Goal: Feedback & Contribution: Contribute content

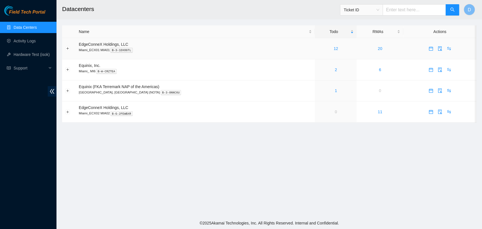
click at [319, 51] on div "12" at bounding box center [336, 48] width 36 height 6
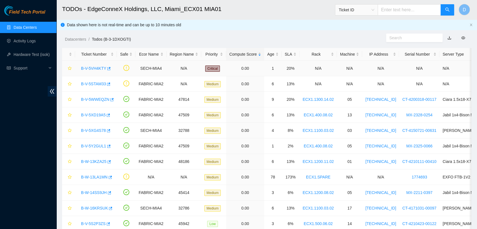
click at [98, 68] on link "B-V-5VH4KTY" at bounding box center [93, 68] width 25 height 5
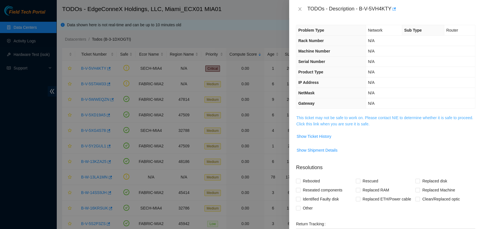
click at [341, 119] on link "This ticket may not be safe to work on. Please contact NIE to determine whether…" at bounding box center [384, 120] width 177 height 11
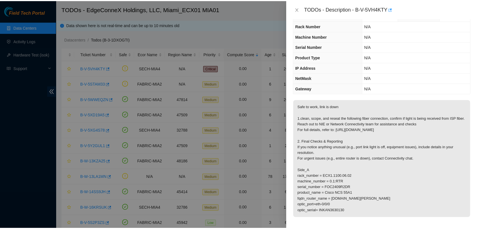
scroll to position [63, 0]
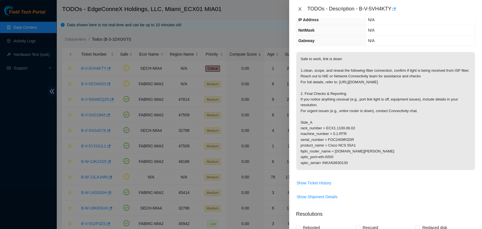
click at [297, 9] on icon "close" at bounding box center [299, 9] width 5 height 5
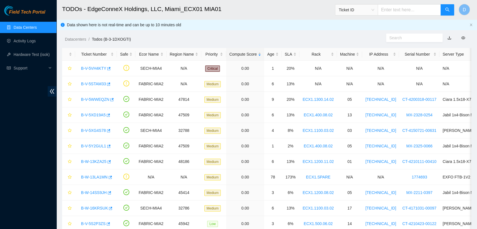
scroll to position [87, 0]
click at [93, 83] on link "B-V-5STAM33" at bounding box center [93, 84] width 25 height 5
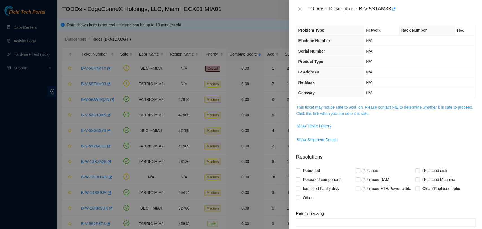
click at [358, 107] on link "This ticket may not be safe to work on. Please contact NIE to determine whether…" at bounding box center [384, 110] width 177 height 11
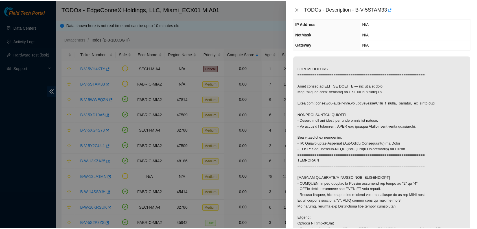
scroll to position [48, 0]
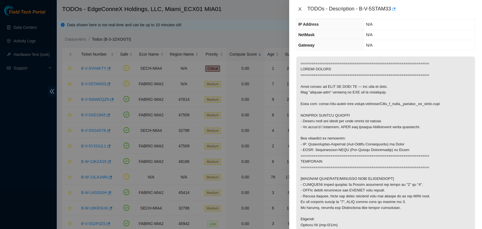
click at [296, 8] on div "TODOs - Description - B-V-5STAM33" at bounding box center [385, 9] width 193 height 18
drag, startPoint x: 297, startPoint y: 11, endPoint x: 289, endPoint y: 14, distance: 8.1
click at [297, 11] on icon "close" at bounding box center [299, 9] width 5 height 5
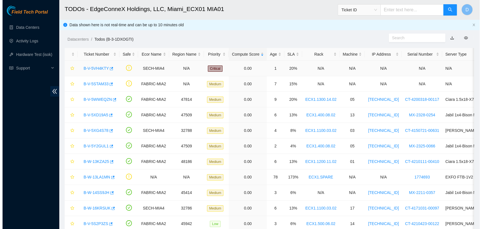
scroll to position [66, 0]
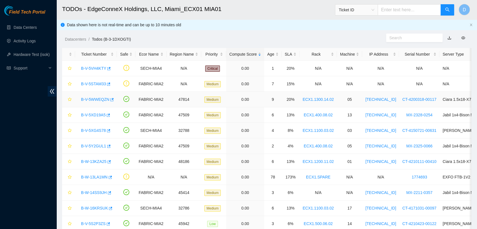
click at [93, 99] on link "B-V-5WWEQZN" at bounding box center [95, 99] width 28 height 5
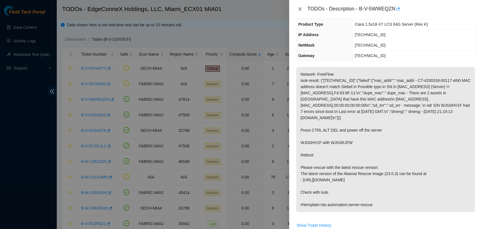
click at [299, 9] on icon "close" at bounding box center [299, 8] width 3 height 3
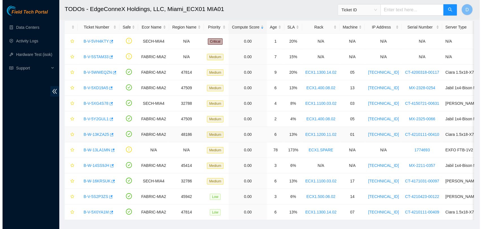
scroll to position [0, 0]
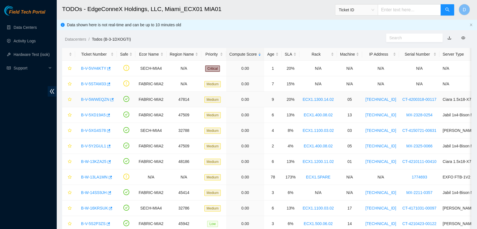
click at [90, 100] on link "B-V-5WWEQZN" at bounding box center [95, 99] width 28 height 5
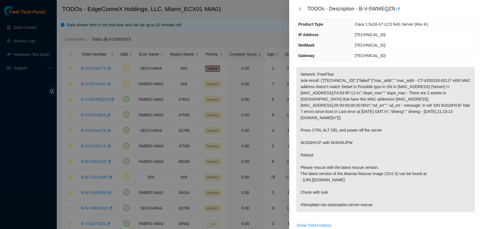
click at [298, 6] on div "TODOs - Description - B-V-5WWEQZN" at bounding box center [385, 9] width 179 height 9
click at [300, 7] on icon "close" at bounding box center [299, 9] width 5 height 5
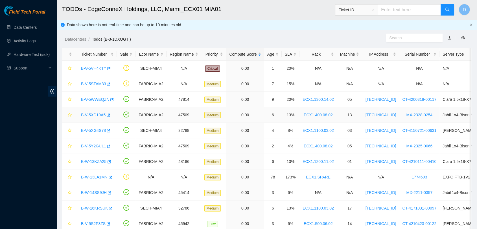
click at [84, 115] on link "B-V-5XD19A5" at bounding box center [93, 115] width 25 height 5
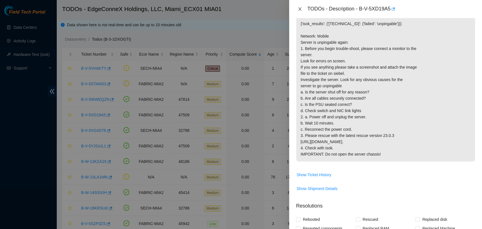
click at [298, 8] on icon "close" at bounding box center [299, 9] width 5 height 5
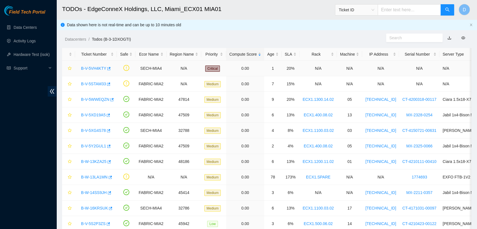
click at [93, 67] on link "B-V-5VH4KTY" at bounding box center [93, 68] width 25 height 5
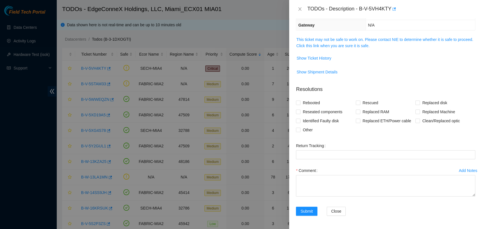
click at [300, 41] on span "This ticket may not be safe to work on. Please contact NIE to determine whether…" at bounding box center [385, 42] width 179 height 12
click at [303, 41] on link "This ticket may not be safe to work on. Please contact NIE to determine whether…" at bounding box center [384, 42] width 177 height 11
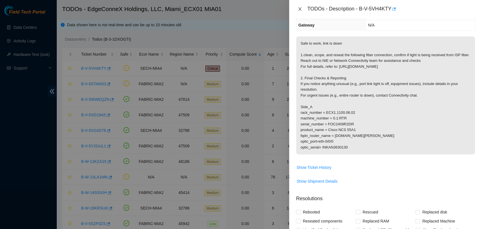
click at [300, 8] on icon "close" at bounding box center [299, 9] width 5 height 5
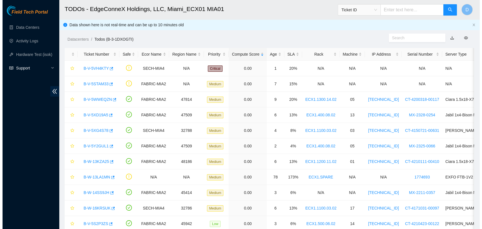
scroll to position [103, 0]
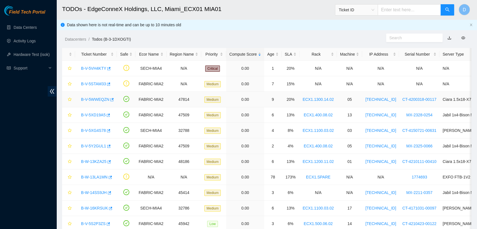
click at [91, 98] on link "B-V-5WWEQZN" at bounding box center [95, 99] width 28 height 5
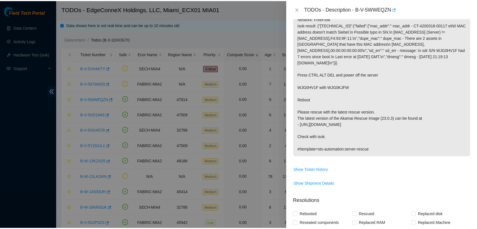
scroll to position [78, 0]
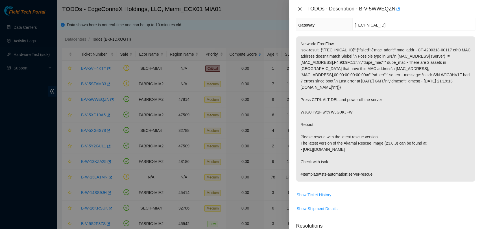
click at [297, 7] on button "Close" at bounding box center [300, 8] width 8 height 5
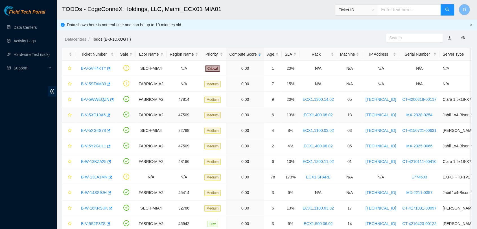
click at [90, 115] on link "B-V-5XD19A5" at bounding box center [93, 115] width 25 height 5
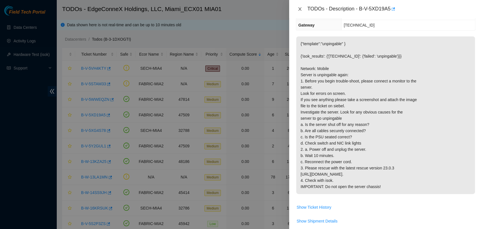
click at [300, 8] on icon "close" at bounding box center [299, 9] width 5 height 5
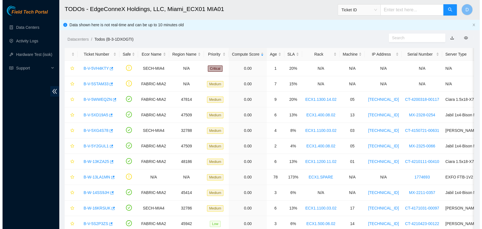
scroll to position [103, 0]
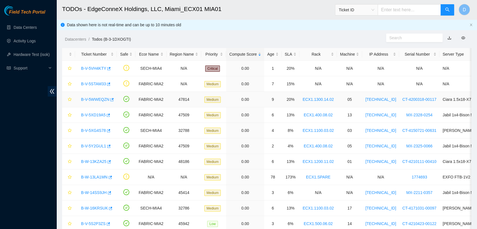
click at [91, 98] on link "B-V-5WWEQZN" at bounding box center [95, 99] width 28 height 5
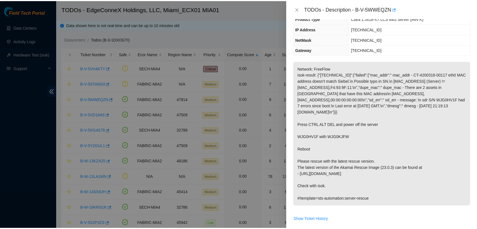
scroll to position [0, 0]
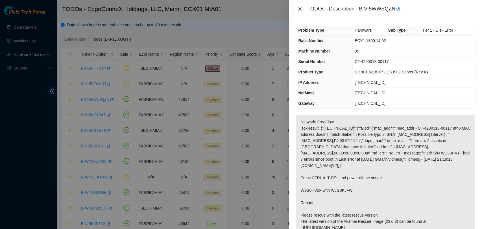
click at [302, 7] on button "Close" at bounding box center [300, 8] width 8 height 5
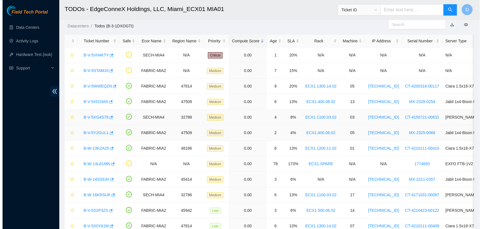
scroll to position [31, 0]
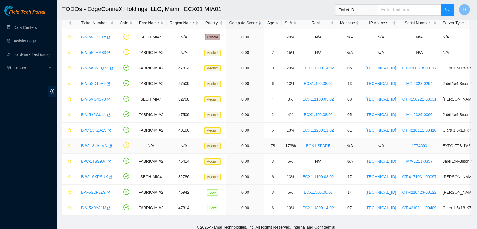
click at [92, 144] on link "B-W-13LA1MN" at bounding box center [94, 145] width 27 height 5
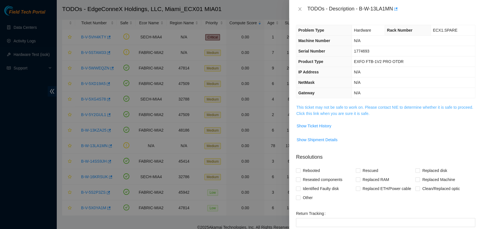
click at [315, 105] on link "This ticket may not be safe to work on. Please contact NIE to determine whether…" at bounding box center [384, 110] width 177 height 11
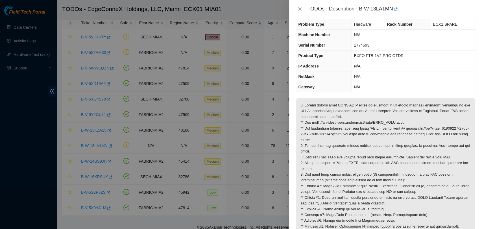
scroll to position [0, 0]
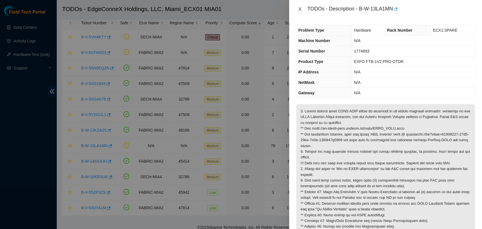
click at [298, 10] on icon "close" at bounding box center [299, 9] width 5 height 5
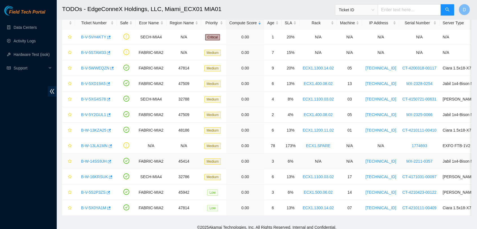
click at [85, 165] on div "B-W-14SS9JH" at bounding box center [96, 161] width 36 height 9
click at [85, 160] on link "B-W-14SS9JH" at bounding box center [94, 161] width 26 height 5
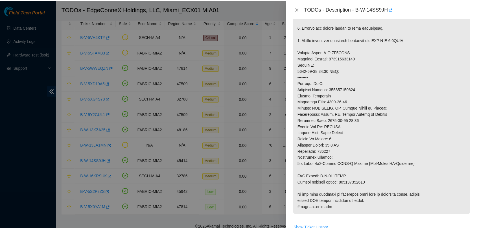
scroll to position [219, 0]
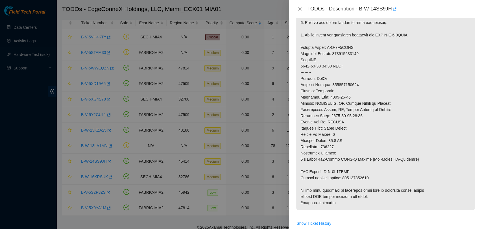
click at [295, 10] on div "TODOs - Description - B-W-14SS9JH" at bounding box center [385, 9] width 193 height 18
click at [297, 10] on button "Close" at bounding box center [300, 8] width 8 height 5
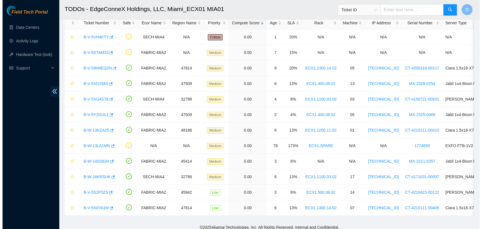
scroll to position [151, 0]
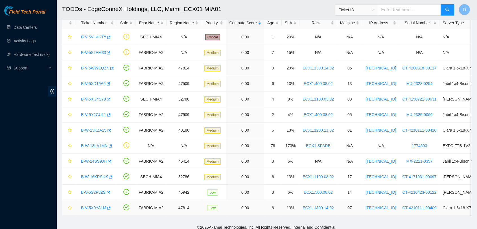
click at [93, 208] on link "B-V-5X0YA1M" at bounding box center [93, 207] width 25 height 5
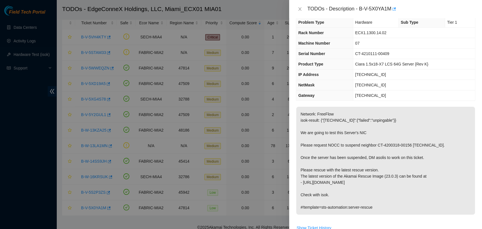
scroll to position [0, 0]
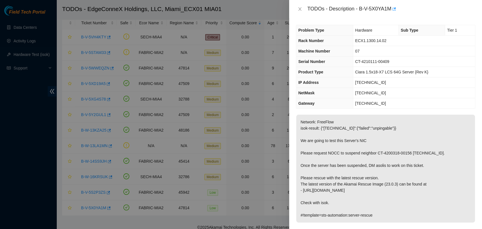
click at [370, 51] on td "07" at bounding box center [414, 51] width 122 height 10
drag, startPoint x: 370, startPoint y: 51, endPoint x: 317, endPoint y: 52, distance: 52.8
click at [317, 52] on tr "Machine Number 07" at bounding box center [385, 51] width 179 height 10
click at [340, 121] on p "Network: FreeFlow isok-result: {"23.50.122.170":{"failed":"unpingable"}} We are…" at bounding box center [385, 169] width 179 height 108
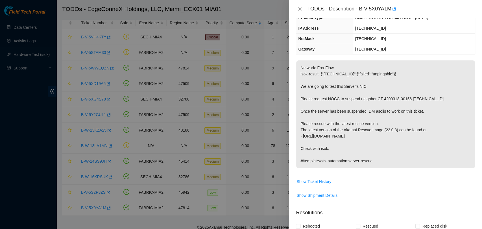
scroll to position [188, 0]
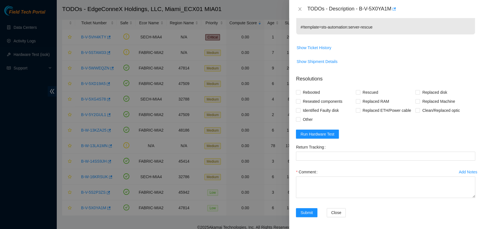
click at [328, 47] on span "Show Ticket History" at bounding box center [313, 48] width 35 height 6
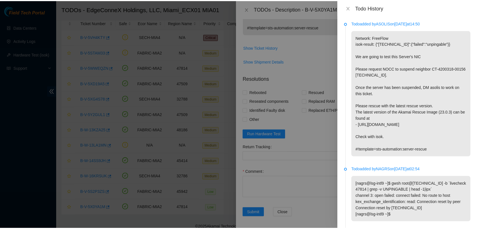
scroll to position [0, 0]
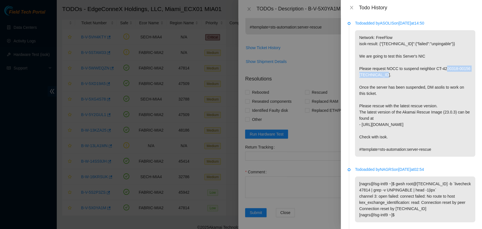
drag, startPoint x: 447, startPoint y: 70, endPoint x: 464, endPoint y: 78, distance: 18.7
click at [464, 78] on p "Network: FreeFlow isok-result: {"23.50.122.170":{"failed":"unpingable"}} We are…" at bounding box center [415, 93] width 120 height 126
click at [455, 91] on p "Network: FreeFlow isok-result: {"23.50.122.170":{"failed":"unpingable"}} We are…" at bounding box center [415, 93] width 120 height 126
click at [354, 7] on button "Close" at bounding box center [351, 7] width 8 height 5
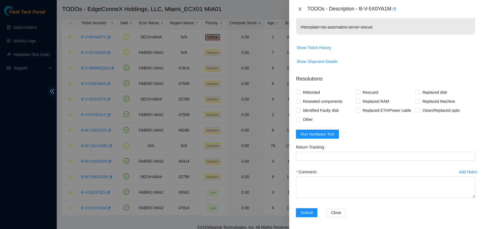
click at [298, 10] on icon "close" at bounding box center [299, 9] width 5 height 5
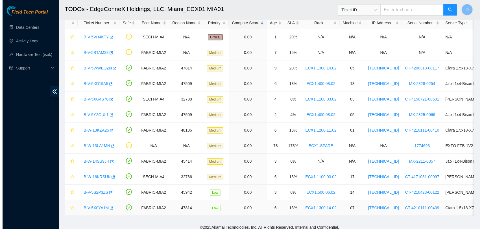
scroll to position [151, 0]
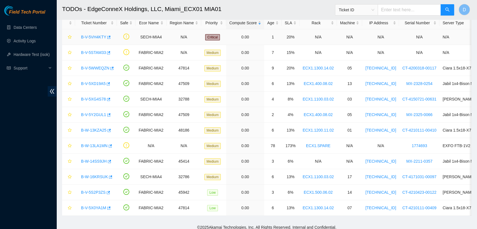
click at [88, 36] on link "B-V-5VH4KTY" at bounding box center [93, 37] width 25 height 5
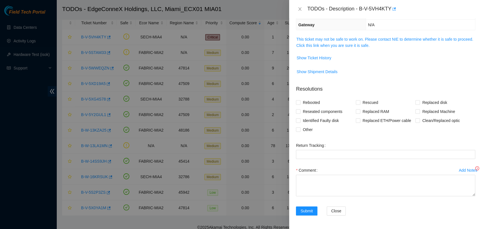
scroll to position [78, 0]
click at [388, 38] on link "This ticket may not be safe to work on. Please contact NIE to determine whether…" at bounding box center [384, 42] width 177 height 11
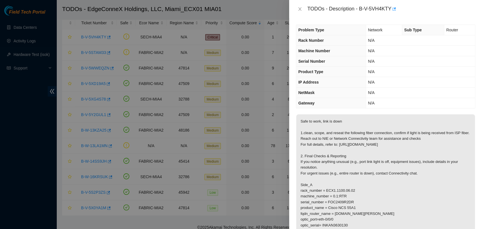
scroll to position [0, 0]
click at [298, 8] on icon "close" at bounding box center [299, 9] width 5 height 5
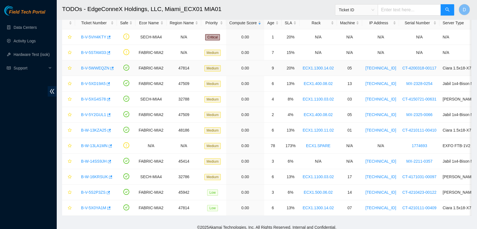
click at [94, 68] on link "B-V-5WWEQZN" at bounding box center [95, 68] width 28 height 5
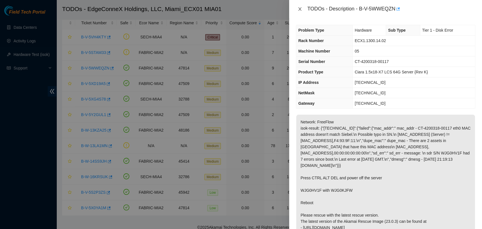
click at [299, 7] on icon "close" at bounding box center [299, 9] width 5 height 5
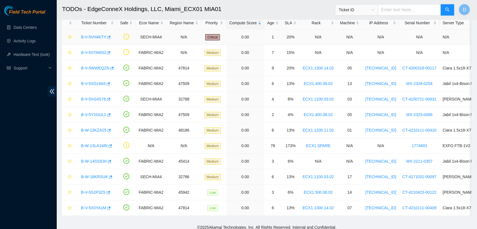
click at [91, 38] on link "B-V-5VH4KTY" at bounding box center [93, 37] width 25 height 5
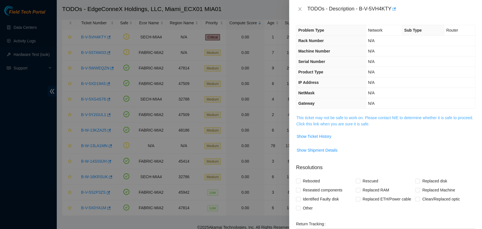
click at [353, 119] on link "This ticket may not be safe to work on. Please contact NIE to determine whether…" at bounding box center [384, 120] width 177 height 11
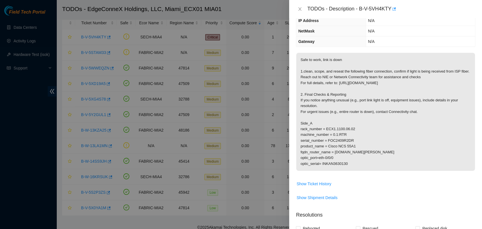
scroll to position [63, 0]
drag, startPoint x: 299, startPoint y: 70, endPoint x: 477, endPoint y: 100, distance: 180.5
click at [477, 100] on div "Problem Type Network Sub Type Router Rack Number N/A Machine Number N/A Serial …" at bounding box center [385, 123] width 193 height 211
click at [397, 85] on p "Safe to work, link is down 1.clean, scope, and reseat the following fiber conne…" at bounding box center [385, 111] width 179 height 118
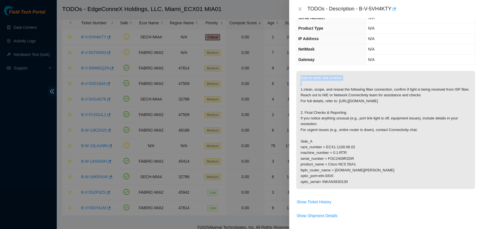
scroll to position [0, 0]
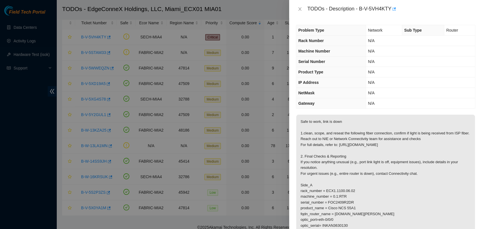
click at [357, 123] on p "Safe to work, link is down 1.clean, scope, and reseat the following fiber conne…" at bounding box center [385, 174] width 179 height 118
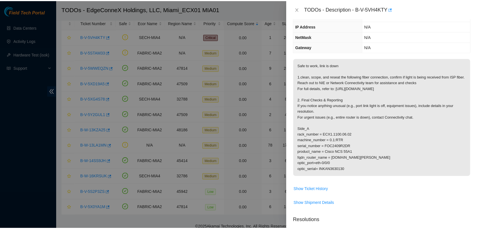
scroll to position [63, 0]
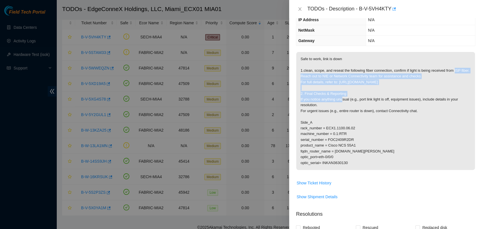
drag, startPoint x: 454, startPoint y: 69, endPoint x: 464, endPoint y: 79, distance: 14.0
click at [464, 79] on p "Safe to work, link is down 1.clean, scope, and reseat the following fiber conne…" at bounding box center [385, 111] width 179 height 118
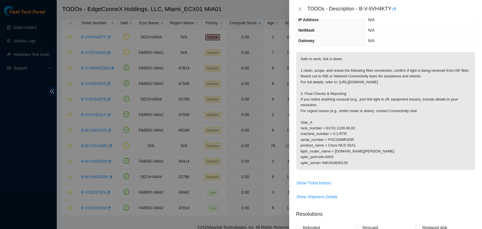
click at [420, 104] on p "Safe to work, link is down 1.clean, scope, and reseat the following fiber conne…" at bounding box center [385, 111] width 179 height 118
drag, startPoint x: 454, startPoint y: 71, endPoint x: 346, endPoint y: 66, distance: 108.1
click at [307, 77] on p "Safe to work, link is down 1.clean, scope, and reseat the following fiber conne…" at bounding box center [385, 111] width 179 height 118
click at [457, 80] on p "Safe to work, link is down 1.clean, scope, and reseat the following fiber conne…" at bounding box center [385, 111] width 179 height 118
drag, startPoint x: 454, startPoint y: 70, endPoint x: 458, endPoint y: 62, distance: 9.5
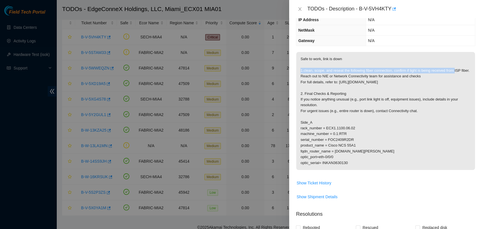
click at [458, 62] on p "Safe to work, link is down 1.clean, scope, and reseat the following fiber conne…" at bounding box center [385, 111] width 179 height 118
drag, startPoint x: 340, startPoint y: 159, endPoint x: 288, endPoint y: 113, distance: 69.3
click at [288, 117] on div "TODOs - Description - B-V-5VH4KTY Problem Type Network Sub Type Router Rack Num…" at bounding box center [241, 114] width 482 height 229
click at [449, 86] on p "Safe to work, link is down 1.clean, scope, and reseat the following fiber conne…" at bounding box center [385, 111] width 179 height 118
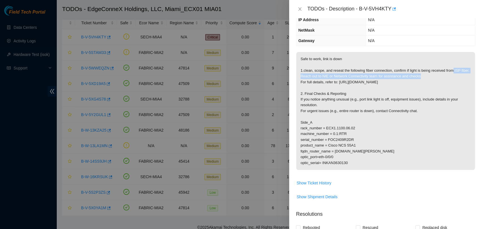
drag, startPoint x: 453, startPoint y: 71, endPoint x: 458, endPoint y: 82, distance: 12.5
click at [461, 74] on p "Safe to work, link is down 1.clean, scope, and reseat the following fiber conne…" at bounding box center [385, 111] width 179 height 118
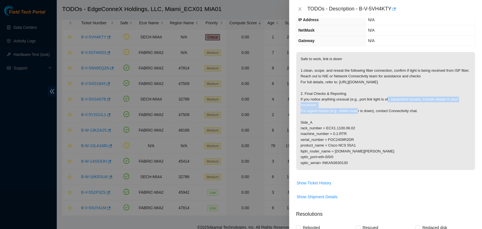
drag, startPoint x: 445, startPoint y: 96, endPoint x: 439, endPoint y: 101, distance: 6.8
click at [444, 97] on p "Safe to work, link is down 1.clean, scope, and reseat the following fiber conne…" at bounding box center [385, 111] width 179 height 118
click at [377, 138] on p "Safe to work, link is down 1.clean, scope, and reseat the following fiber conne…" at bounding box center [385, 111] width 179 height 118
drag, startPoint x: 351, startPoint y: 95, endPoint x: 348, endPoint y: 95, distance: 3.1
click at [351, 95] on p "Safe to work, link is down 1.clean, scope, and reseat the following fiber conne…" at bounding box center [385, 111] width 179 height 118
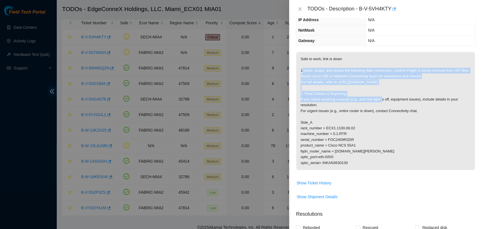
drag, startPoint x: 301, startPoint y: 69, endPoint x: 342, endPoint y: 94, distance: 48.4
click at [342, 94] on p "Safe to work, link is down 1.clean, scope, and reseat the following fiber conne…" at bounding box center [385, 111] width 179 height 118
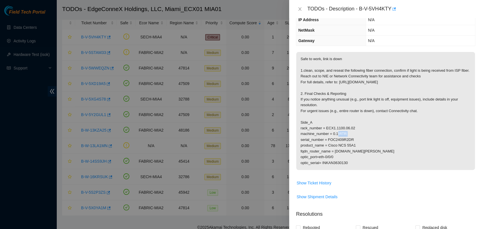
drag, startPoint x: 375, startPoint y: 119, endPoint x: 361, endPoint y: 121, distance: 14.3
click at [370, 120] on p "Safe to work, link is down 1.clean, scope, and reseat the following fiber conne…" at bounding box center [385, 111] width 179 height 118
drag, startPoint x: 354, startPoint y: 163, endPoint x: 297, endPoint y: 124, distance: 69.4
click at [297, 124] on p "Safe to work, link is down 1.clean, scope, and reseat the following fiber conne…" at bounding box center [385, 111] width 179 height 118
click at [408, 128] on p "Safe to work, link is down 1.clean, scope, and reseat the following fiber conne…" at bounding box center [385, 111] width 179 height 118
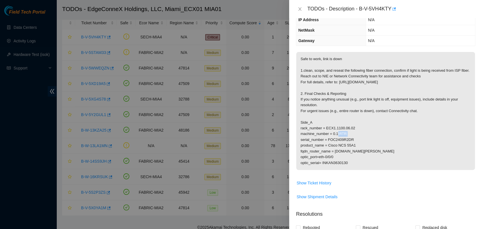
click at [347, 150] on p "Safe to work, link is down 1.clean, scope, and reseat the following fiber conne…" at bounding box center [385, 111] width 179 height 118
click at [445, 116] on p "Safe to work, link is down 1.clean, scope, and reseat the following fiber conne…" at bounding box center [385, 111] width 179 height 118
click at [299, 10] on icon "close" at bounding box center [299, 9] width 5 height 5
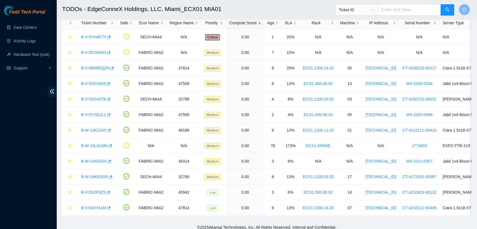
scroll to position [87, 0]
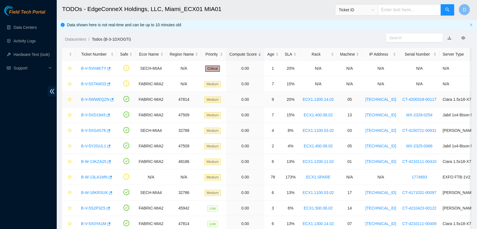
click at [89, 98] on link "B-V-5WWEQZN" at bounding box center [95, 99] width 28 height 5
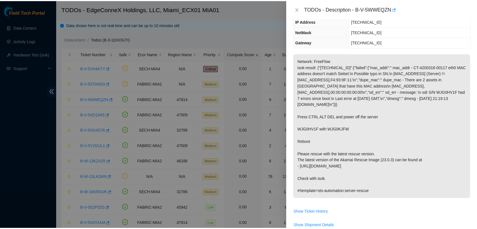
scroll to position [63, 0]
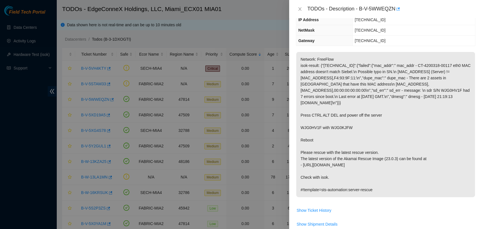
click at [298, 12] on div "TODOs - Description - B-V-5WWEQZN" at bounding box center [385, 9] width 179 height 9
click at [301, 9] on icon "close" at bounding box center [299, 9] width 5 height 5
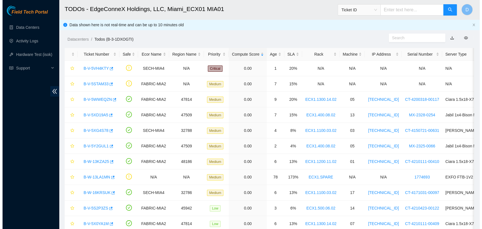
scroll to position [87, 0]
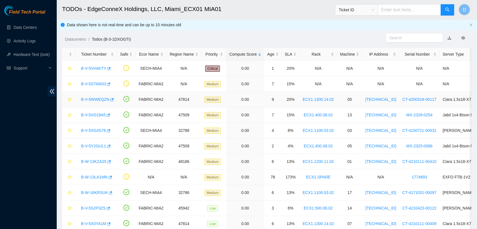
click at [97, 100] on link "B-V-5WWEQZN" at bounding box center [95, 99] width 28 height 5
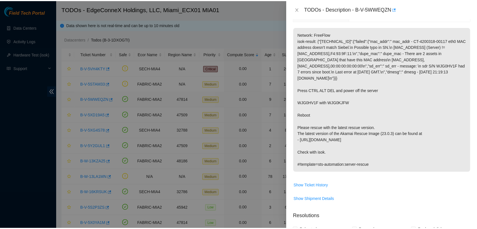
scroll to position [63, 0]
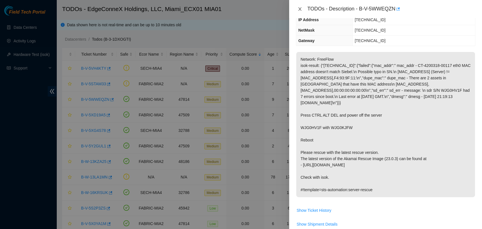
click at [300, 7] on icon "close" at bounding box center [299, 9] width 5 height 5
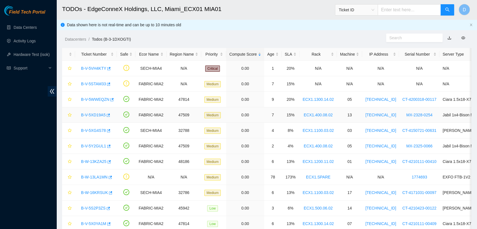
click at [96, 113] on link "B-V-5XD19A5" at bounding box center [93, 115] width 25 height 5
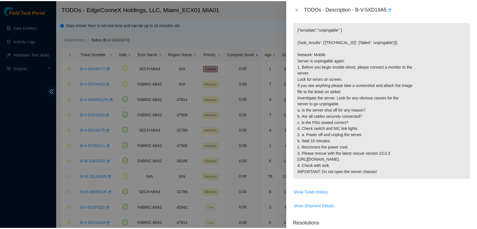
scroll to position [94, 0]
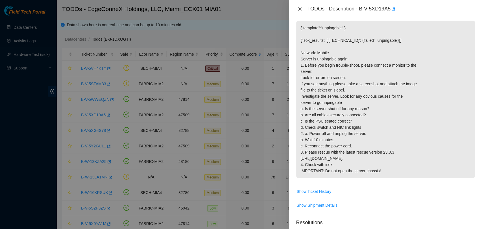
click at [298, 8] on icon "close" at bounding box center [299, 9] width 5 height 5
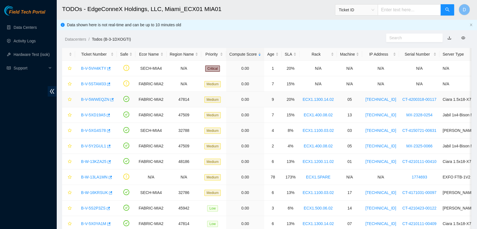
click at [99, 99] on link "B-V-5WWEQZN" at bounding box center [95, 99] width 28 height 5
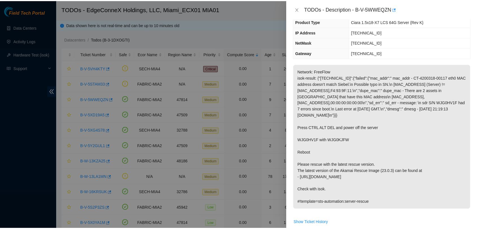
scroll to position [63, 0]
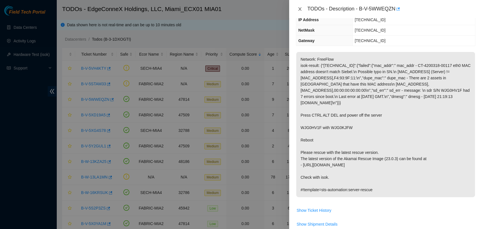
drag, startPoint x: 297, startPoint y: 10, endPoint x: 300, endPoint y: 9, distance: 3.4
click at [299, 10] on icon "close" at bounding box center [299, 9] width 5 height 5
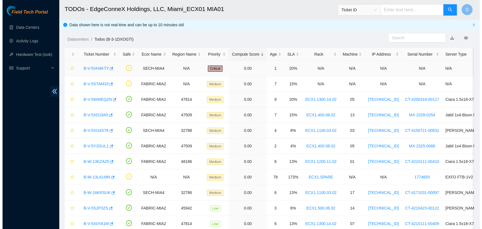
scroll to position [87, 0]
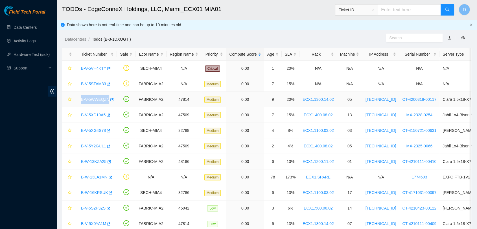
drag, startPoint x: 79, startPoint y: 98, endPoint x: 107, endPoint y: 99, distance: 28.5
click at [107, 99] on div "B-V-5WWEQZN" at bounding box center [96, 99] width 36 height 9
click at [93, 97] on link "B-V-5WWEQZN" at bounding box center [95, 99] width 28 height 5
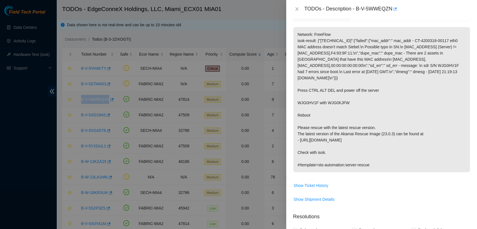
scroll to position [63, 0]
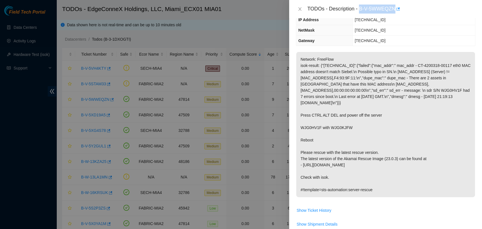
drag, startPoint x: 359, startPoint y: 11, endPoint x: 395, endPoint y: 15, distance: 35.7
click at [395, 15] on div "TODOs - Description - B-V-5WWEQZN" at bounding box center [385, 9] width 193 height 18
copy div "B-V-5WWEQZN"
click at [297, 10] on icon "close" at bounding box center [299, 9] width 5 height 5
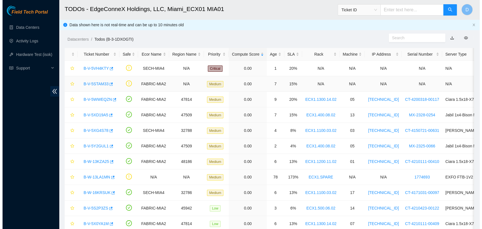
scroll to position [87, 0]
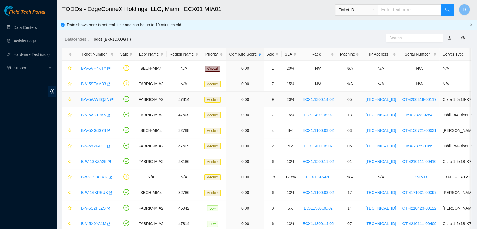
click at [89, 98] on link "B-V-5WWEQZN" at bounding box center [95, 99] width 28 height 5
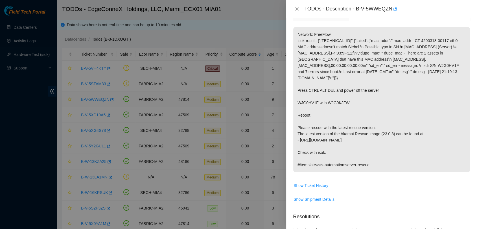
scroll to position [63, 0]
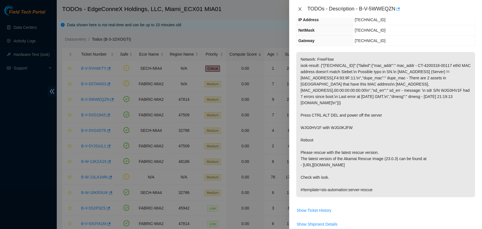
click at [298, 8] on icon "close" at bounding box center [299, 9] width 5 height 5
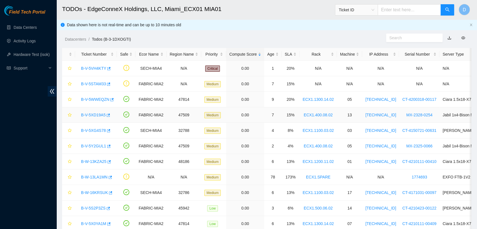
click at [88, 113] on link "B-V-5XD19A5" at bounding box center [93, 115] width 25 height 5
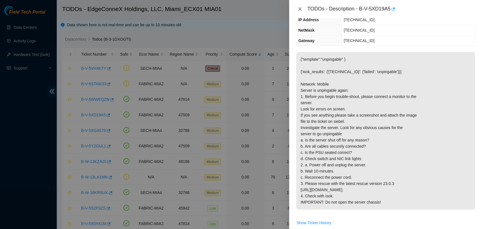
click at [300, 11] on icon "close" at bounding box center [299, 9] width 5 height 5
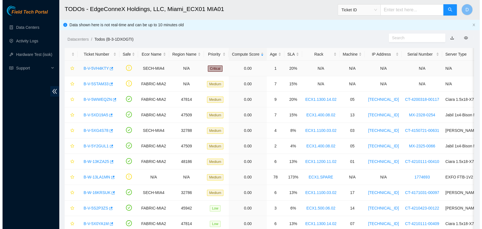
scroll to position [87, 0]
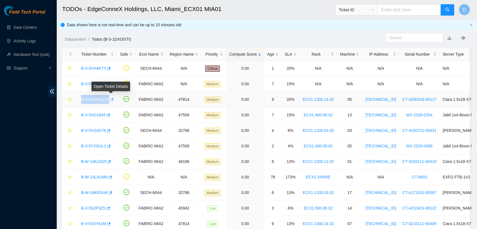
drag, startPoint x: 78, startPoint y: 99, endPoint x: 110, endPoint y: 99, distance: 32.2
click at [110, 99] on td "B-V-5WWEQZN" at bounding box center [96, 100] width 42 height 16
click at [99, 100] on link "B-V-5WWEQZN" at bounding box center [95, 99] width 28 height 5
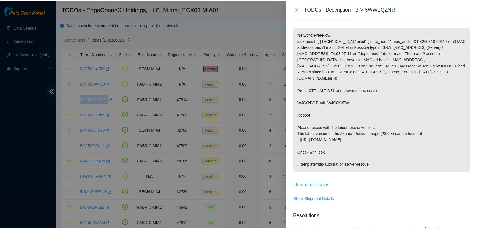
scroll to position [63, 0]
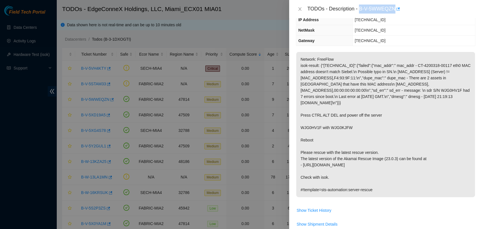
drag, startPoint x: 359, startPoint y: 11, endPoint x: 394, endPoint y: 14, distance: 35.7
click at [394, 14] on div "TODOs - Description - B-V-5WWEQZN" at bounding box center [385, 9] width 193 height 18
copy div "B-V-5WWEQZN"
click at [300, 9] on icon "close" at bounding box center [299, 9] width 5 height 5
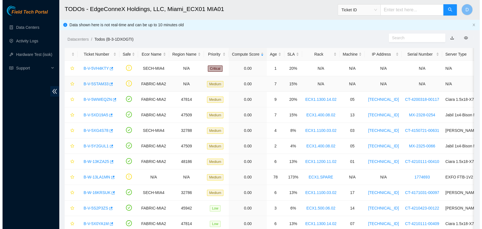
scroll to position [87, 0]
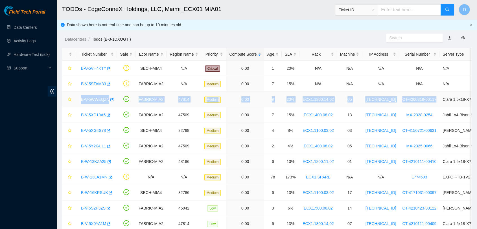
drag, startPoint x: 79, startPoint y: 98, endPoint x: 425, endPoint y: 102, distance: 346.2
click at [425, 102] on tr "B-V-5WWEQZN FABRIC-MIA2 47814 Medium 0.00 9 20% ECX1.1300.14.02 05 23.50.122.16…" at bounding box center [322, 100] width 520 height 16
copy tr "B-V-5WWEQZN FABRIC-MIA2 47814 Medium 0.00 9 20% ECX1.1300.14.02 05 23.50.122.16…"
click at [312, 92] on td "ECX1.1300.14.02" at bounding box center [318, 100] width 38 height 16
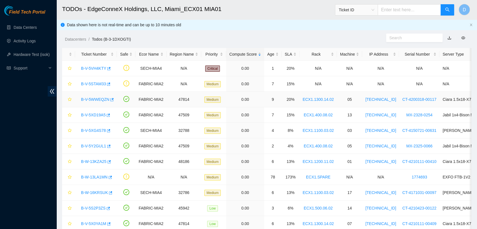
click at [105, 98] on link "B-V-5WWEQZN" at bounding box center [95, 99] width 28 height 5
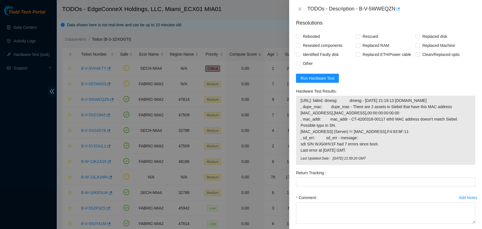
scroll to position [282, 0]
click at [310, 77] on span "Run Hardware Test" at bounding box center [317, 77] width 34 height 6
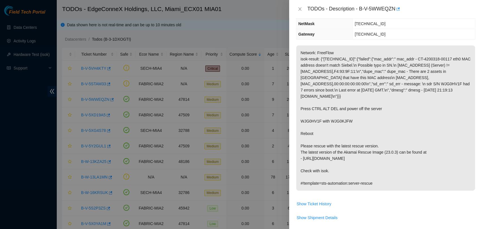
scroll to position [70, 0]
drag, startPoint x: 351, startPoint y: 120, endPoint x: 300, endPoint y: 120, distance: 50.5
click at [300, 120] on p "Network: FreeFlow isok-result: {"23.50.122.168":{"failed":{"mac_addr":" mac_add…" at bounding box center [385, 117] width 179 height 145
copy p "WJG0HV1F with WJG0KJFW"
click at [320, 149] on p "Network: FreeFlow isok-result: {"23.50.122.168":{"failed":{"mac_addr":" mac_add…" at bounding box center [385, 117] width 179 height 145
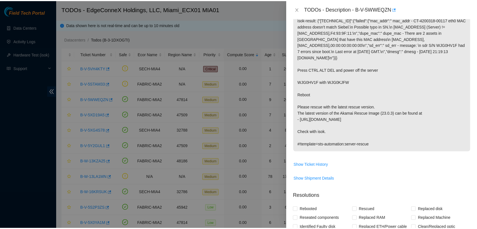
scroll to position [306, 0]
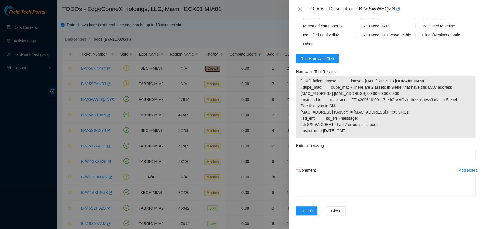
click at [310, 134] on td "23.50.122.168: failed: dmesg: dmesg - Sep 29 21:19:13 a23-50-122-168.deploy.aka…" at bounding box center [385, 107] width 171 height 58
drag, startPoint x: 399, startPoint y: 130, endPoint x: 295, endPoint y: 80, distance: 115.8
click at [295, 80] on div "Hardware Test Results 23.50.122.168: failed: dmesg: dmesg - Sep 29 21:19:13 a23…" at bounding box center [385, 104] width 184 height 74
copy tbody "23.50.122.168: failed: dmesg: dmesg - Sep 29 21:19:13 a23-50-122-168.deploy.aka…"
click at [448, 48] on form "Resolutions Rebooted Rescued Replaced disk Reseated components Replaced RAM Rep…" at bounding box center [385, 108] width 179 height 227
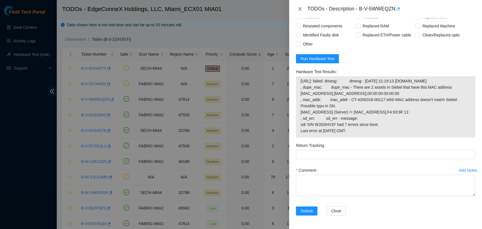
click at [300, 10] on icon "close" at bounding box center [299, 8] width 3 height 3
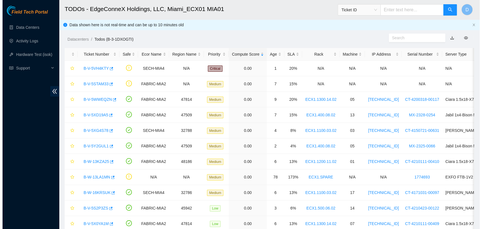
scroll to position [129, 0]
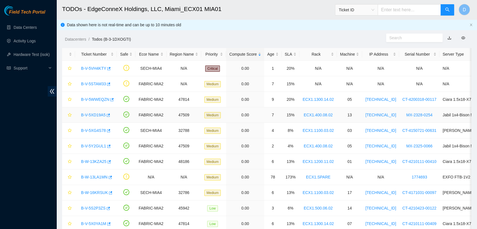
click at [93, 116] on link "B-V-5XD19A5" at bounding box center [93, 115] width 25 height 5
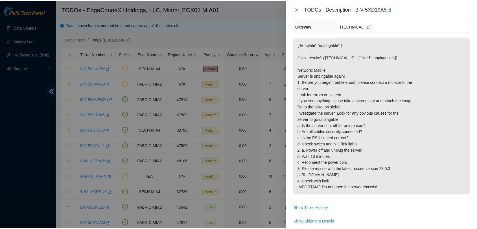
scroll to position [77, 0]
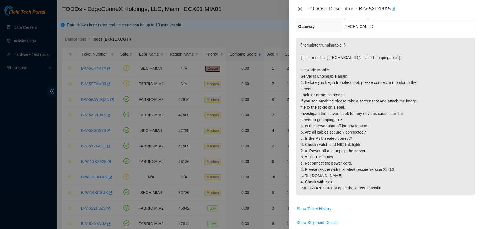
click at [299, 9] on icon "close" at bounding box center [299, 9] width 5 height 5
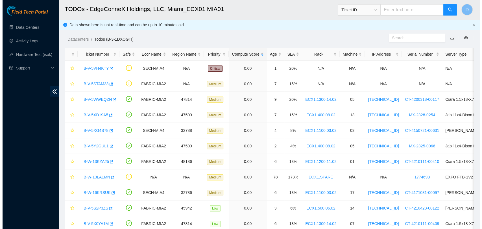
scroll to position [102, 0]
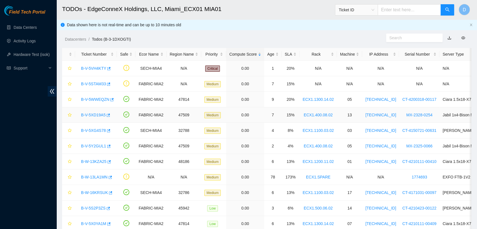
click at [96, 115] on link "B-V-5XD19A5" at bounding box center [93, 115] width 25 height 5
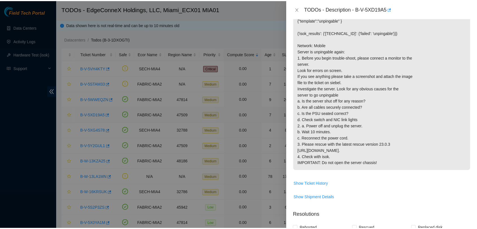
scroll to position [77, 0]
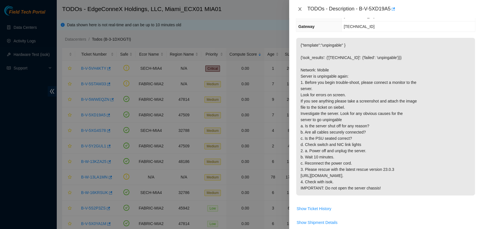
click at [300, 8] on icon "close" at bounding box center [299, 9] width 5 height 5
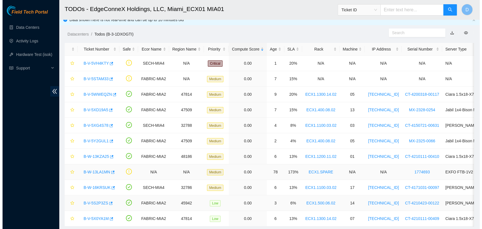
scroll to position [0, 0]
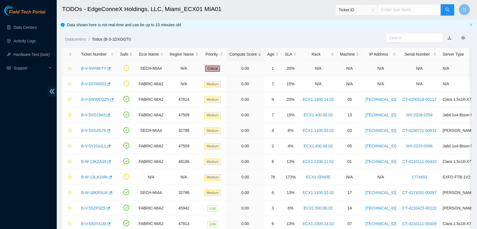
click at [96, 66] on link "B-V-5VH4KTY" at bounding box center [93, 68] width 25 height 5
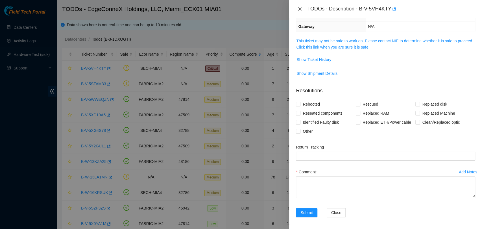
click at [297, 9] on icon "close" at bounding box center [299, 9] width 5 height 5
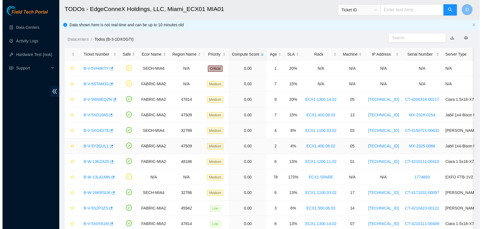
scroll to position [102, 0]
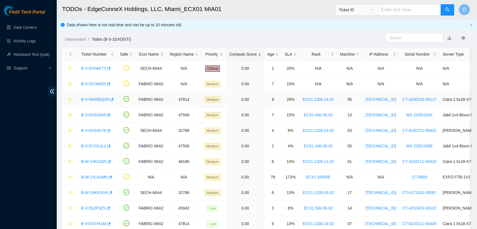
click at [91, 99] on link "B-V-5WWEQZN" at bounding box center [95, 99] width 28 height 5
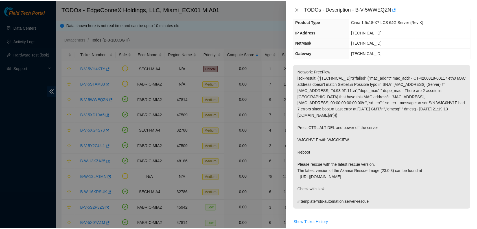
scroll to position [54, 0]
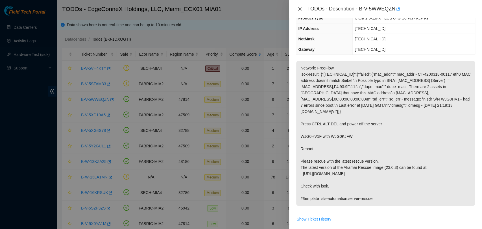
click at [300, 8] on icon "close" at bounding box center [299, 8] width 3 height 3
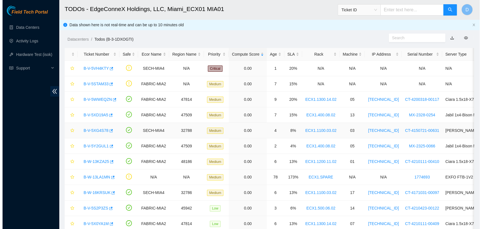
scroll to position [25, 0]
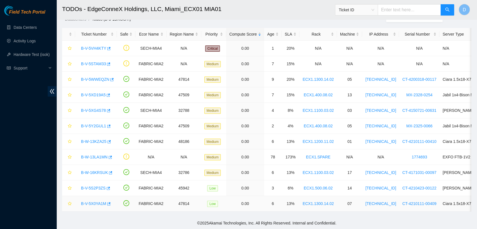
click at [87, 201] on link "B-V-5X0YA1M" at bounding box center [93, 203] width 25 height 5
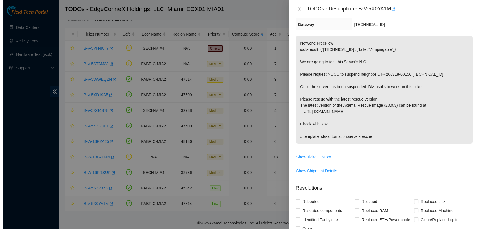
scroll to position [54, 0]
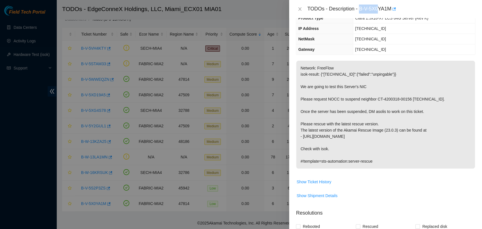
drag, startPoint x: 358, startPoint y: 8, endPoint x: 381, endPoint y: 12, distance: 22.5
click at [381, 12] on div "TODOs - Description - B-V-5X0YA1M" at bounding box center [391, 9] width 168 height 9
click at [358, 6] on div "TODOs - Description - B-V-5X0YA1M" at bounding box center [391, 9] width 168 height 9
drag, startPoint x: 359, startPoint y: 9, endPoint x: 392, endPoint y: 12, distance: 33.7
click at [392, 12] on div "TODOs - Description - B-V-5X0YA1M" at bounding box center [391, 9] width 168 height 9
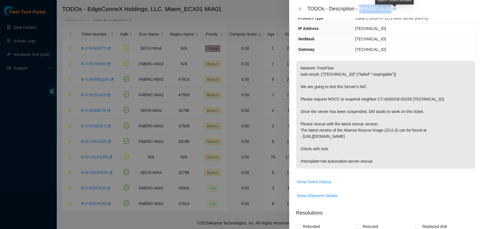
copy div "B-V-5X0YA1M"
click at [466, 177] on td "Show Ticket History" at bounding box center [385, 184] width 179 height 14
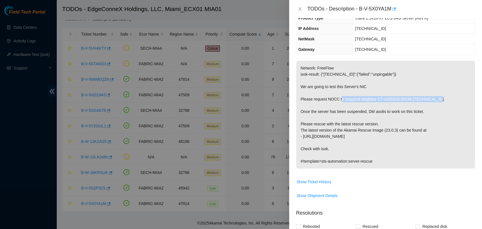
drag, startPoint x: 342, startPoint y: 99, endPoint x: 436, endPoint y: 100, distance: 93.1
click at [436, 100] on p "Network: FreeFlow isok-result: {"23.50.122.170":{"failed":"unpingable"}} We are…" at bounding box center [385, 115] width 179 height 108
copy p "suspend neighbor CT-4200318-00156 23.50.122.172."
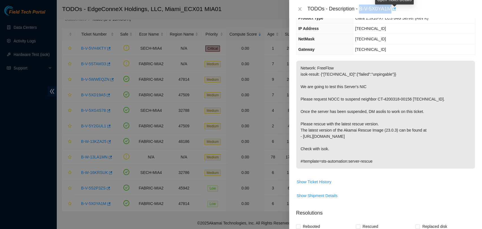
drag, startPoint x: 358, startPoint y: 9, endPoint x: 393, endPoint y: 9, distance: 34.4
click at [393, 9] on div "TODOs - Description - B-V-5X0YA1M" at bounding box center [391, 9] width 168 height 9
copy div "B-V-5X0YA1M"
click at [457, 128] on p "Network: FreeFlow isok-result: {"23.50.122.170":{"failed":"unpingable"}} We are…" at bounding box center [385, 115] width 179 height 108
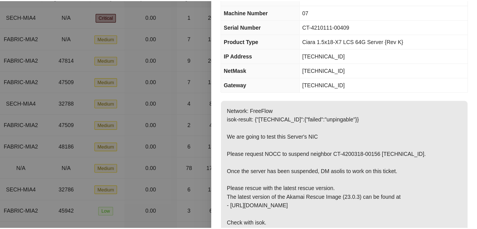
scroll to position [0, 0]
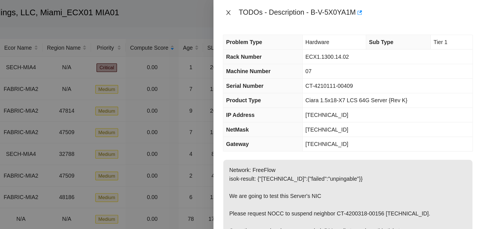
click at [299, 9] on icon "close" at bounding box center [299, 9] width 5 height 5
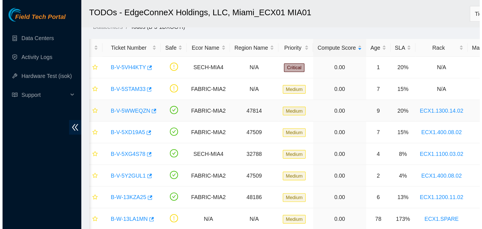
scroll to position [0, 3]
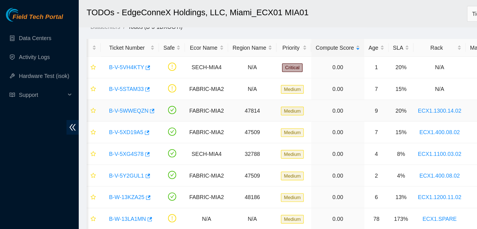
click at [90, 77] on link "B-V-5WWEQZN" at bounding box center [92, 79] width 28 height 5
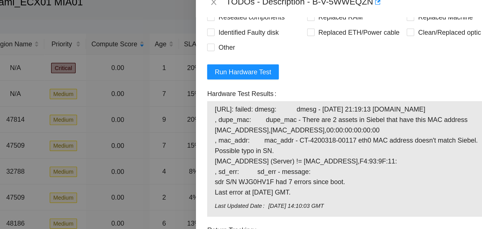
scroll to position [25, 0]
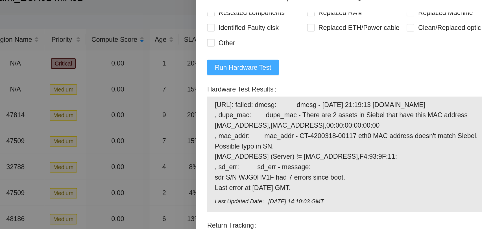
click at [329, 48] on span "Run Hardware Test" at bounding box center [317, 51] width 34 height 6
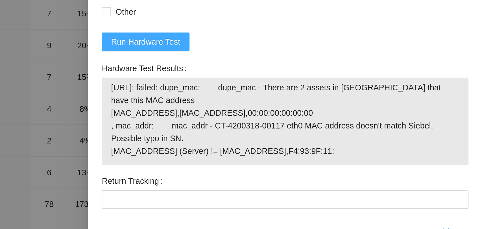
click at [328, 78] on span "Run Hardware Test" at bounding box center [317, 77] width 34 height 6
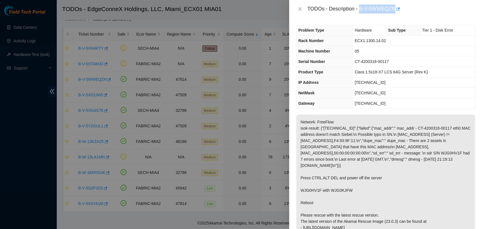
drag, startPoint x: 359, startPoint y: 8, endPoint x: 394, endPoint y: 14, distance: 35.9
click at [394, 14] on div "TODOs - Description - B-V-5WWEQZN" at bounding box center [385, 9] width 193 height 18
copy div "B-V-5WWEQZN"
click at [445, 62] on td "CT-4200318-00117" at bounding box center [413, 61] width 122 height 10
click at [468, 154] on p "Network: FreeFlow isok-result: {"23.50.122.168":{"failed":{"mac_addr":" mac_add…" at bounding box center [385, 187] width 179 height 145
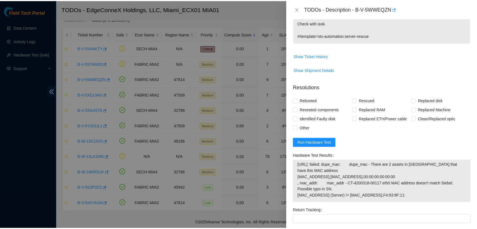
scroll to position [282, 0]
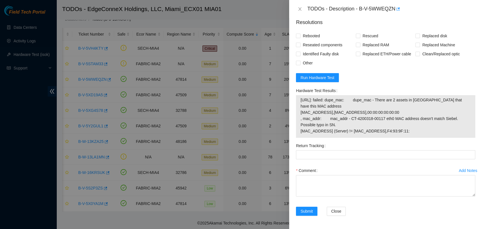
drag, startPoint x: 409, startPoint y: 129, endPoint x: 316, endPoint y: 97, distance: 98.6
click at [301, 93] on div "Hardware Test Results 23.50.122.168: failed: dupe_mac: dupe_mac - There are 2 a…" at bounding box center [385, 112] width 179 height 52
click at [362, 109] on span "23.50.122.168: failed: dupe_mac: dupe_mac - There are 2 assets in Siebel that h…" at bounding box center [385, 115] width 170 height 37
drag, startPoint x: 411, startPoint y: 133, endPoint x: 297, endPoint y: 95, distance: 120.7
click at [297, 95] on div "23.50.122.168: failed: dupe_mac: dupe_mac - There are 2 assets in Siebel that h…" at bounding box center [385, 116] width 179 height 43
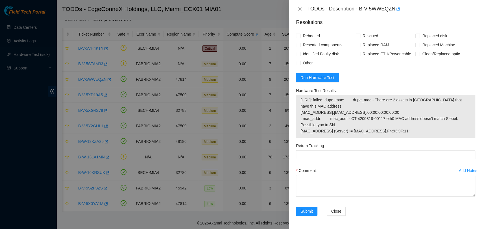
click at [454, 64] on div "Rebooted Rescued Replaced disk Reseated components Replaced RAM Replaced Machin…" at bounding box center [385, 49] width 179 height 36
click at [298, 9] on icon "close" at bounding box center [299, 9] width 5 height 5
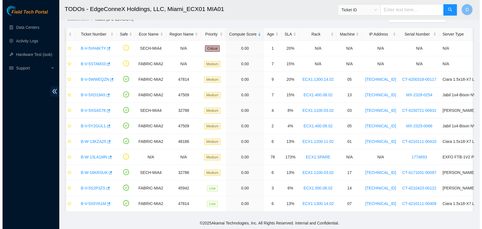
scroll to position [151, 0]
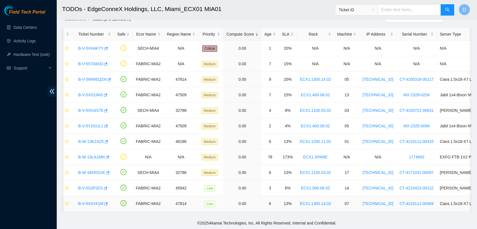
click at [91, 201] on link "B-V-5X0YA1M" at bounding box center [90, 203] width 25 height 5
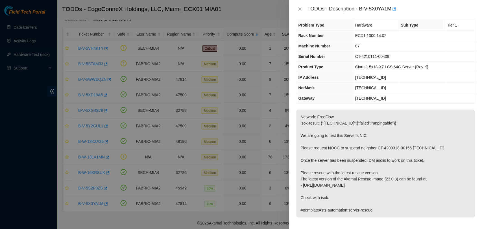
scroll to position [5, 0]
click at [467, 82] on td "23.50.122.170" at bounding box center [414, 77] width 122 height 10
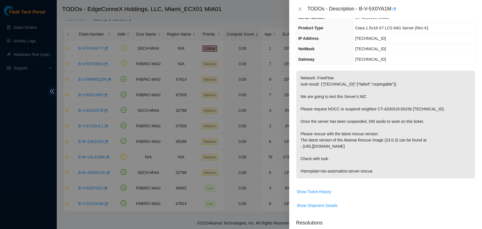
scroll to position [0, 0]
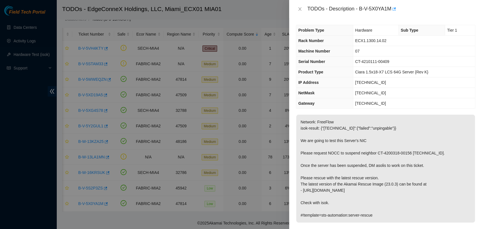
click at [377, 9] on div "TODOs - Description - B-V-5X0YA1M" at bounding box center [391, 9] width 168 height 9
click at [365, 10] on div "TODOs - Description - B-V-5X0YA1M" at bounding box center [391, 9] width 168 height 9
click at [357, 9] on div "TODOs - Description - B-V-5X0YA1M" at bounding box center [391, 9] width 168 height 9
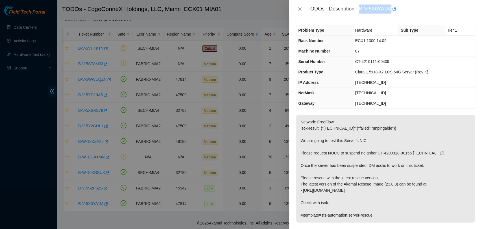
drag, startPoint x: 359, startPoint y: 10, endPoint x: 392, endPoint y: 14, distance: 33.0
click at [392, 14] on div "TODOs - Description - B-V-5X0YA1M" at bounding box center [385, 9] width 193 height 18
drag, startPoint x: 359, startPoint y: 153, endPoint x: 440, endPoint y: 150, distance: 81.6
click at [440, 150] on p "Network: FreeFlow isok-result: {"23.50.122.170":{"failed":"unpingable"}} We are…" at bounding box center [385, 169] width 179 height 108
click at [384, 178] on p "Network: FreeFlow isok-result: {"23.50.122.170":{"failed":"unpingable"}} We are…" at bounding box center [385, 169] width 179 height 108
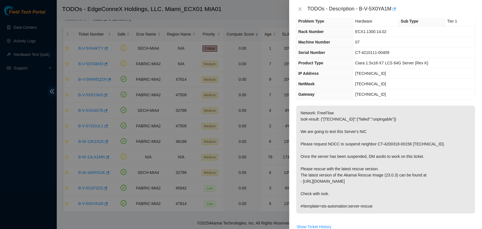
scroll to position [1, 0]
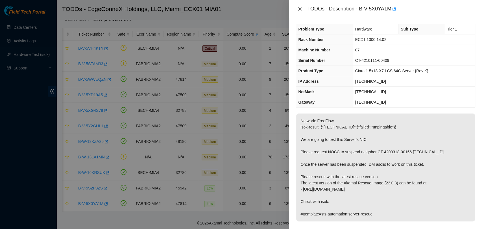
click at [298, 8] on icon "close" at bounding box center [299, 9] width 5 height 5
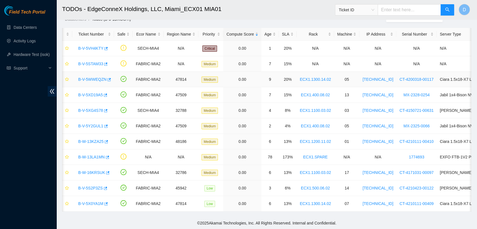
click at [92, 77] on link "B-V-5WWEQZN" at bounding box center [92, 79] width 28 height 5
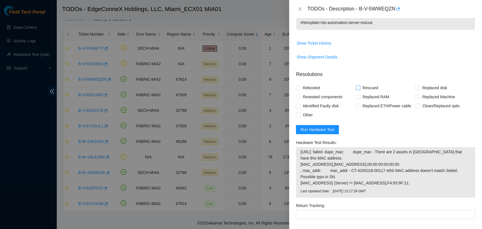
scroll to position [283, 0]
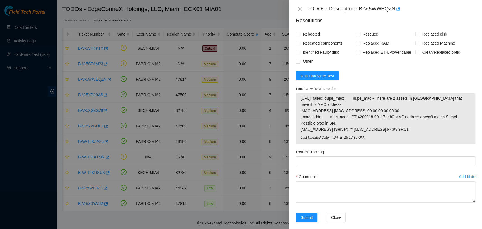
drag, startPoint x: 408, startPoint y: 128, endPoint x: 301, endPoint y: 96, distance: 112.5
click at [301, 96] on span "23.50.122.168: failed: dupe_mac: dupe_mac - There are 2 assets in Siebel that h…" at bounding box center [385, 113] width 170 height 37
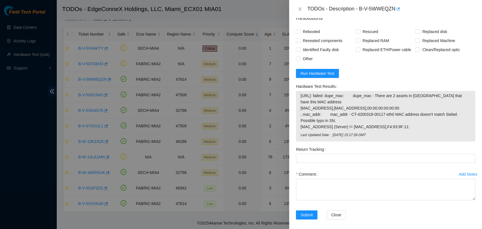
scroll to position [289, 0]
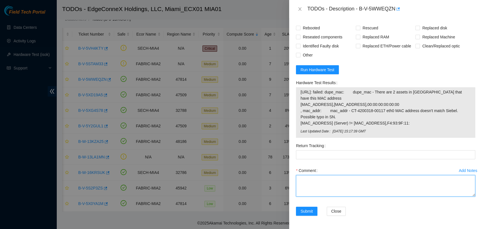
click at [383, 187] on textarea "Comment" at bounding box center [385, 185] width 179 height 21
paste textarea "Verified ticket is safe to work on YES NOCC Authorized: YES Located server conn…"
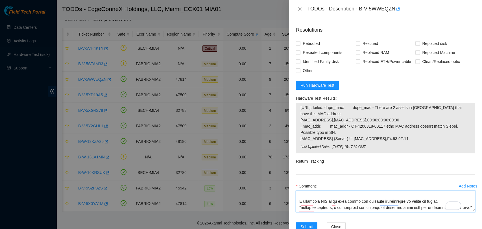
scroll to position [294, 0]
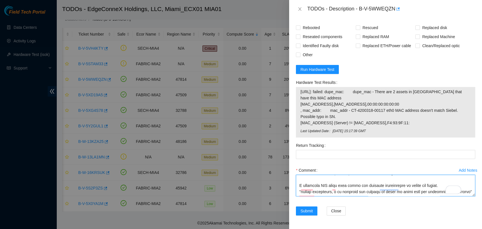
type textarea "Verified ticket is safe to work on YES NOCC Authorized: YES Located server conn…"
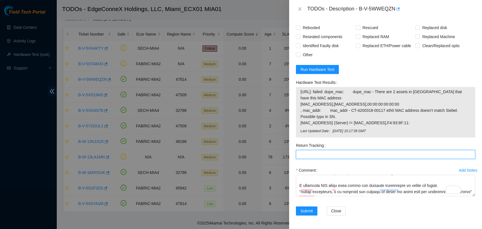
click at [368, 150] on Tracking "Return Tracking" at bounding box center [385, 154] width 179 height 9
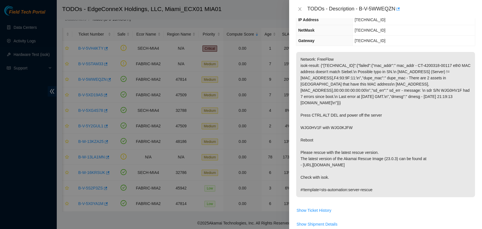
scroll to position [0, 0]
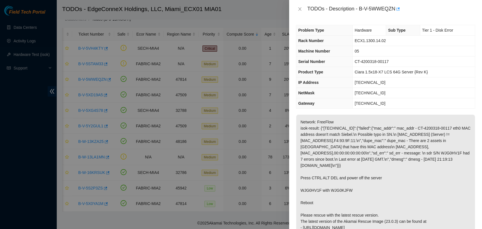
click at [408, 107] on td "23.50.122.161" at bounding box center [413, 103] width 122 height 10
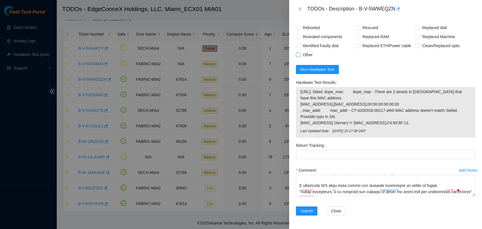
click at [301, 50] on span "Other" at bounding box center [307, 54] width 14 height 9
click at [300, 52] on input "Other" at bounding box center [298, 54] width 4 height 4
checkbox input "true"
click at [300, 24] on span "Rebooted" at bounding box center [311, 27] width 22 height 9
click at [300, 25] on input "Rebooted" at bounding box center [298, 27] width 4 height 4
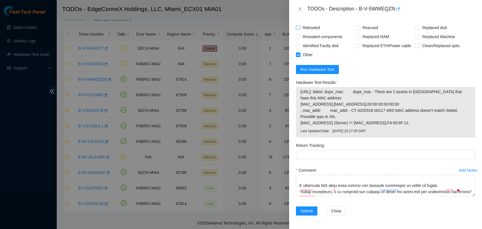
checkbox input "true"
click at [360, 23] on span "Rescued" at bounding box center [370, 27] width 20 height 9
click at [358, 25] on input "Rescued" at bounding box center [357, 27] width 4 height 4
checkbox input "true"
click at [300, 206] on button "Submit" at bounding box center [306, 210] width 21 height 9
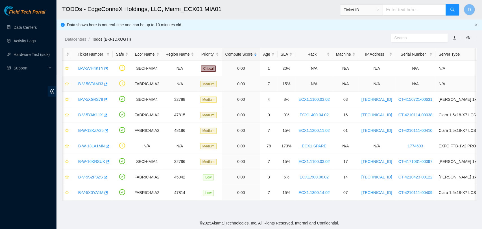
click at [91, 83] on link "B-V-5STAM33" at bounding box center [90, 84] width 25 height 5
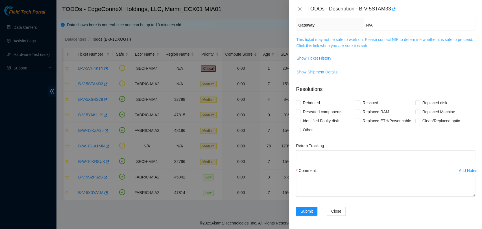
click at [347, 45] on link "This ticket may not be safe to work on. Please contact NIE to determine whether…" at bounding box center [384, 42] width 177 height 11
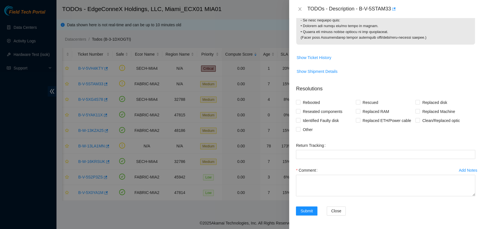
scroll to position [643, 0]
click at [294, 7] on div "TODOs - Description - B-V-5STAM33" at bounding box center [385, 9] width 193 height 18
click at [297, 9] on icon "close" at bounding box center [299, 9] width 5 height 5
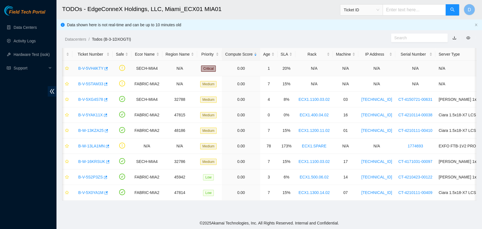
scroll to position [93, 0]
click at [93, 99] on link "B-V-5XG4S78" at bounding box center [90, 99] width 25 height 5
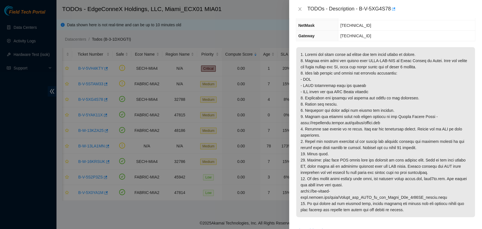
scroll to position [63, 0]
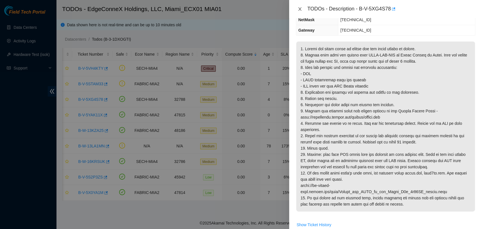
click at [298, 11] on button "Close" at bounding box center [300, 8] width 8 height 5
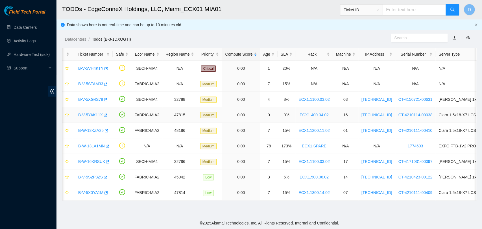
scroll to position [87, 0]
click at [375, 210] on main "TODOs - EdgeConneX Holdings, LLC, Miami_ECX01 MIA01 Ticket ID D Data shown here…" at bounding box center [268, 108] width 425 height 217
click at [89, 114] on link "B-V-5YAK11X" at bounding box center [90, 115] width 25 height 5
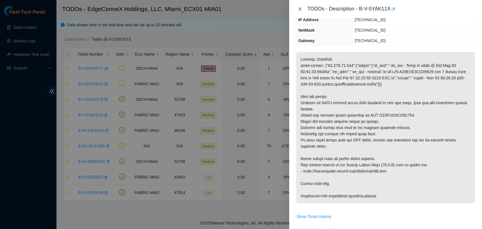
click at [298, 8] on icon "close" at bounding box center [299, 9] width 5 height 5
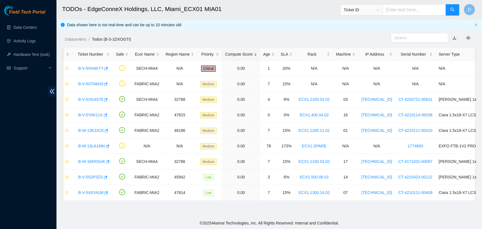
scroll to position [87, 0]
click at [92, 191] on link "B-V-5X0YA1M" at bounding box center [90, 192] width 25 height 5
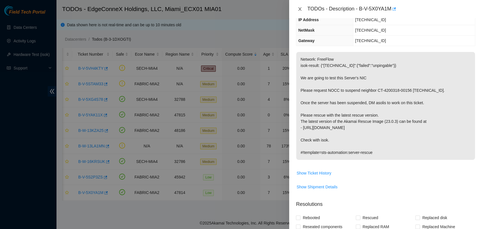
click at [301, 9] on icon "close" at bounding box center [299, 9] width 5 height 5
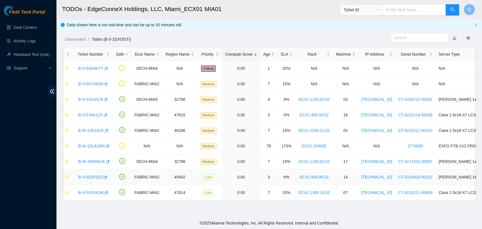
click at [85, 175] on link "B-V-5S2P3ZS" at bounding box center [90, 177] width 25 height 5
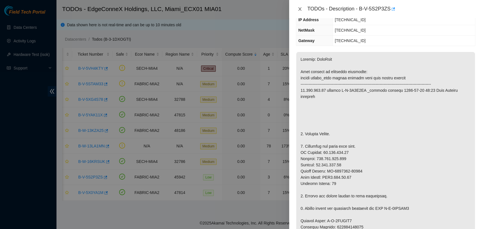
click at [298, 10] on icon "close" at bounding box center [299, 9] width 5 height 5
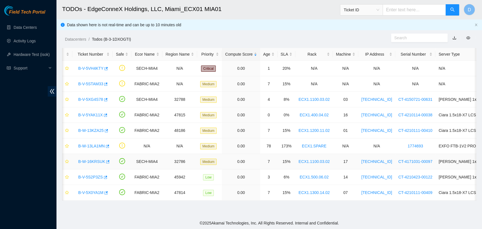
click at [91, 159] on link "B-W-16KRSUK" at bounding box center [91, 161] width 27 height 5
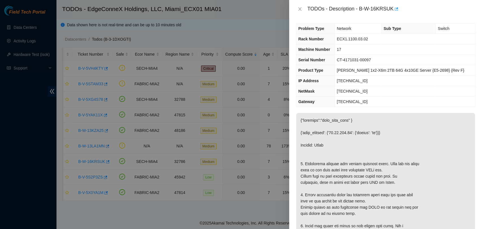
scroll to position [0, 0]
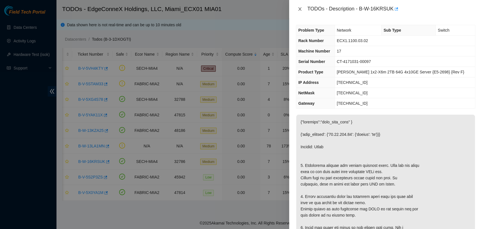
click at [300, 9] on icon "close" at bounding box center [299, 8] width 3 height 3
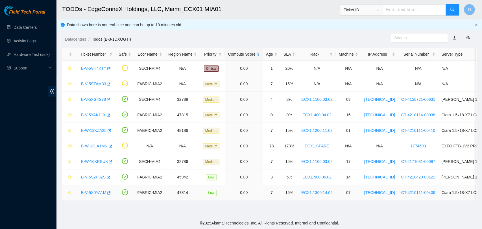
click at [103, 191] on link "B-V-5X0YA1M" at bounding box center [93, 192] width 25 height 5
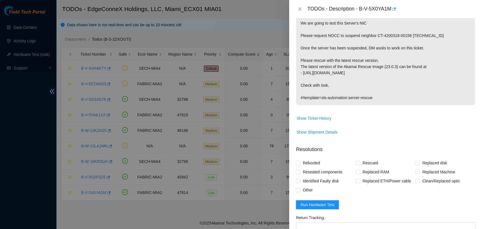
scroll to position [121, 0]
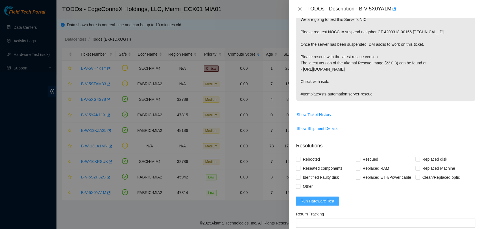
click at [317, 199] on span "Run Hardware Test" at bounding box center [317, 201] width 34 height 6
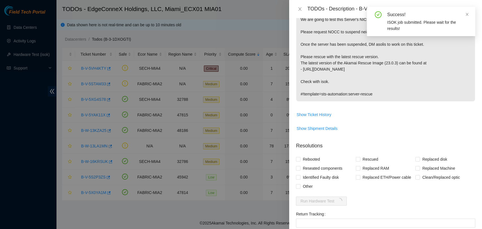
scroll to position [189, 0]
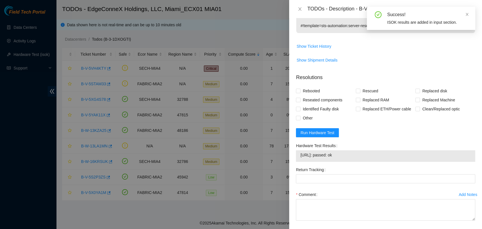
click at [336, 153] on span "23.50.122.170: passed: ok" at bounding box center [385, 155] width 170 height 6
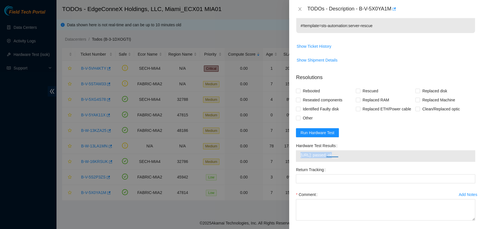
click at [336, 153] on span "23.50.122.170: passed: ok" at bounding box center [385, 155] width 170 height 6
click at [372, 129] on form "Resolutions Rebooted Rescued Replaced disk Reseated components Replaced RAM Rep…" at bounding box center [385, 157] width 179 height 177
click at [301, 9] on icon "close" at bounding box center [299, 9] width 5 height 5
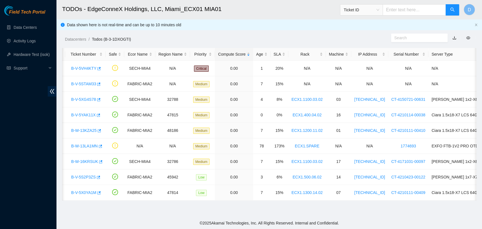
scroll to position [0, 0]
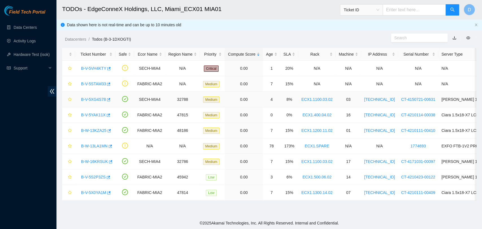
click at [88, 100] on link "B-V-5XG4S78" at bounding box center [93, 99] width 25 height 5
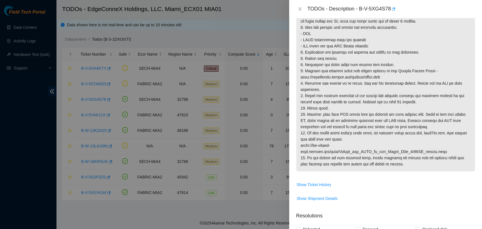
scroll to position [53, 0]
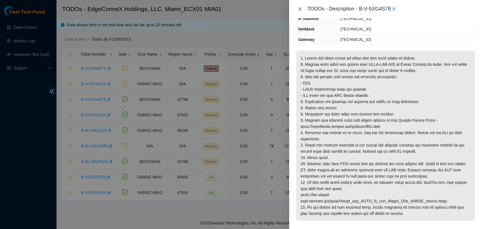
click at [300, 9] on icon "close" at bounding box center [299, 9] width 5 height 5
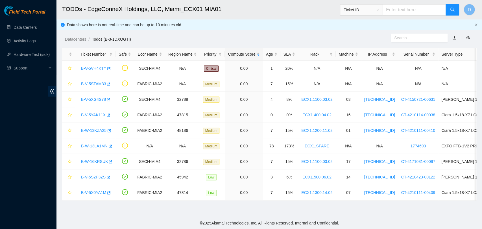
scroll to position [78, 0]
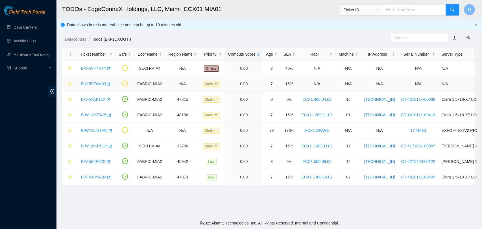
click at [82, 82] on link "B-V-5STAM33" at bounding box center [93, 84] width 25 height 5
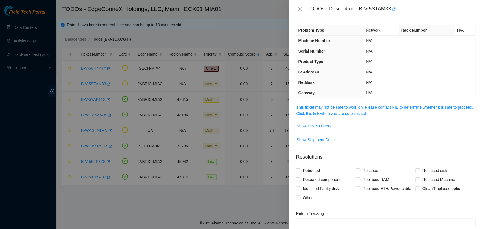
click at [327, 118] on td "This ticket may not be safe to work on. Please contact NIE to determine whether…" at bounding box center [385, 112] width 179 height 17
click at [328, 113] on link "This ticket may not be safe to work on. Please contact NIE to determine whether…" at bounding box center [384, 110] width 177 height 11
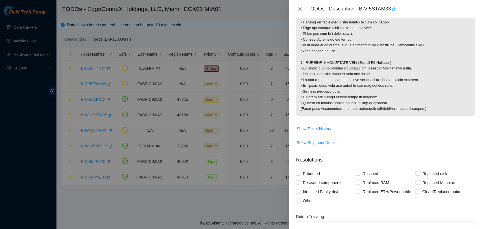
scroll to position [533, 0]
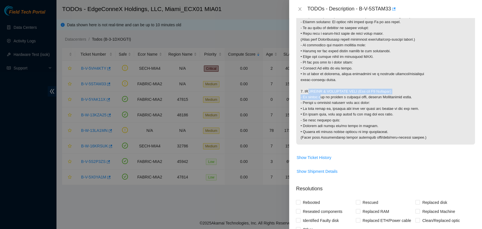
drag, startPoint x: 304, startPoint y: 96, endPoint x: 316, endPoint y: 100, distance: 13.1
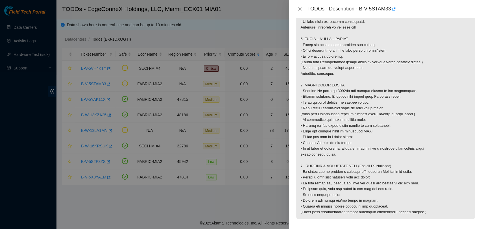
scroll to position [439, 0]
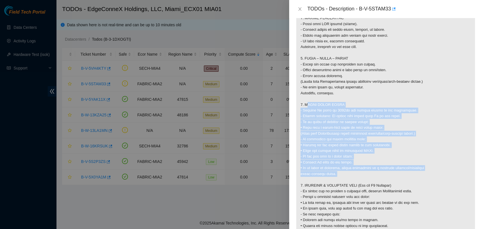
drag, startPoint x: 304, startPoint y: 111, endPoint x: 335, endPoint y: 179, distance: 74.8
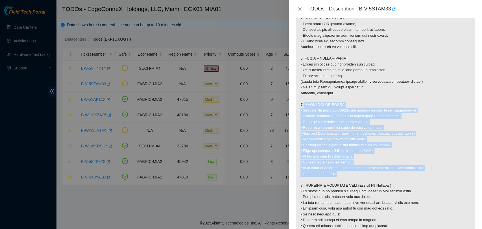
drag, startPoint x: 335, startPoint y: 177, endPoint x: 306, endPoint y: 107, distance: 76.0
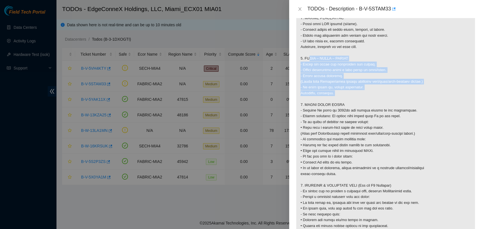
drag, startPoint x: 304, startPoint y: 64, endPoint x: 339, endPoint y: 100, distance: 50.1
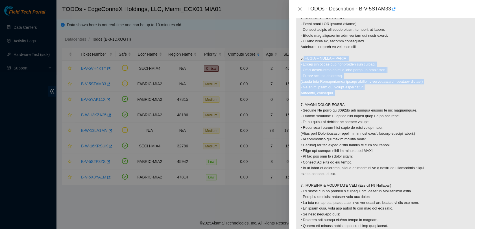
drag, startPoint x: 318, startPoint y: 96, endPoint x: 296, endPoint y: 65, distance: 37.6
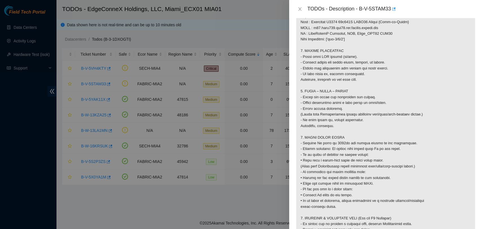
scroll to position [407, 0]
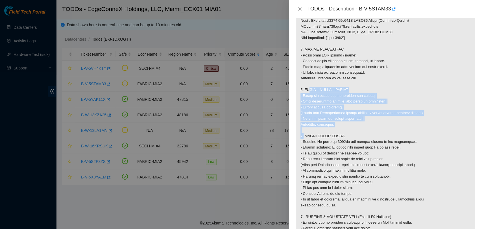
drag, startPoint x: 304, startPoint y: 96, endPoint x: 349, endPoint y: 133, distance: 58.4
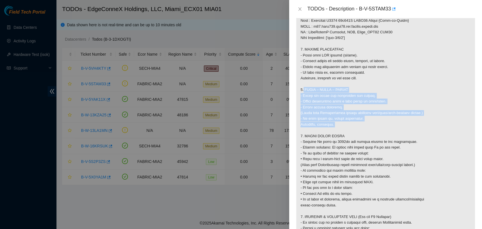
drag, startPoint x: 300, startPoint y: 96, endPoint x: 346, endPoint y: 131, distance: 58.1
drag, startPoint x: 337, startPoint y: 126, endPoint x: 333, endPoint y: 122, distance: 5.0
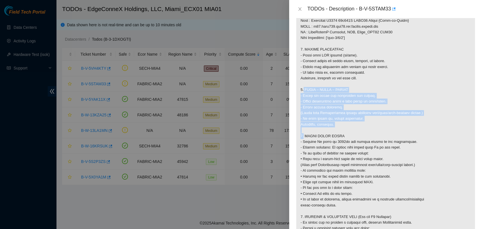
drag, startPoint x: 300, startPoint y: 94, endPoint x: 355, endPoint y: 137, distance: 70.5
drag, startPoint x: 300, startPoint y: 96, endPoint x: 358, endPoint y: 127, distance: 66.1
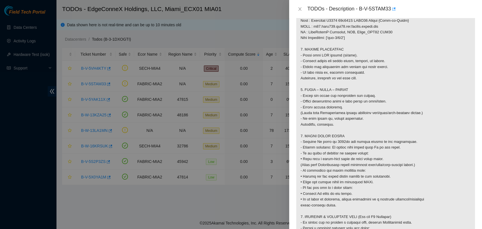
drag, startPoint x: 362, startPoint y: 134, endPoint x: 357, endPoint y: 132, distance: 5.4
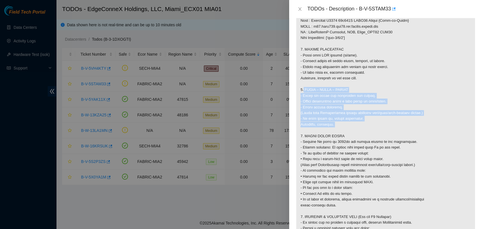
drag, startPoint x: 339, startPoint y: 131, endPoint x: 296, endPoint y: 96, distance: 55.8
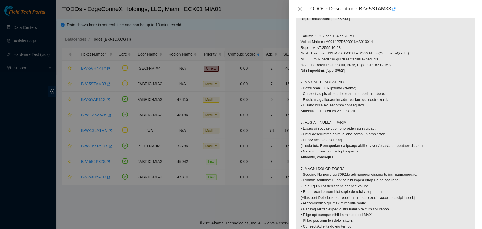
scroll to position [376, 0]
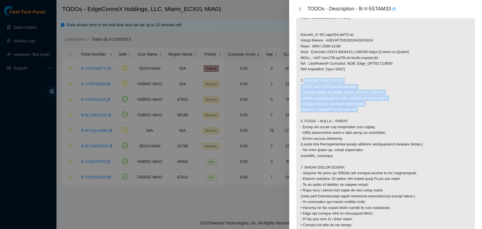
drag, startPoint x: 359, startPoint y: 115, endPoint x: 297, endPoint y: 87, distance: 68.7
click at [297, 87] on p at bounding box center [385, 14] width 179 height 573
click at [369, 116] on p at bounding box center [385, 14] width 179 height 573
drag, startPoint x: 362, startPoint y: 113, endPoint x: 316, endPoint y: 89, distance: 52.5
click at [299, 87] on p at bounding box center [385, 14] width 179 height 573
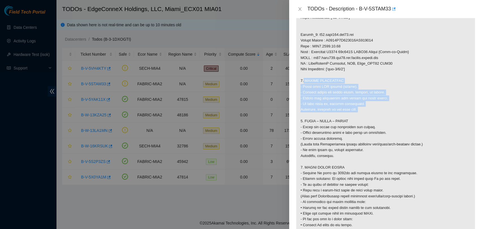
click at [390, 112] on p at bounding box center [385, 14] width 179 height 573
drag, startPoint x: 370, startPoint y: 117, endPoint x: 298, endPoint y: 86, distance: 77.2
click at [298, 86] on p at bounding box center [385, 14] width 179 height 573
click at [363, 107] on p at bounding box center [385, 14] width 179 height 573
drag, startPoint x: 366, startPoint y: 115, endPoint x: 298, endPoint y: 89, distance: 73.0
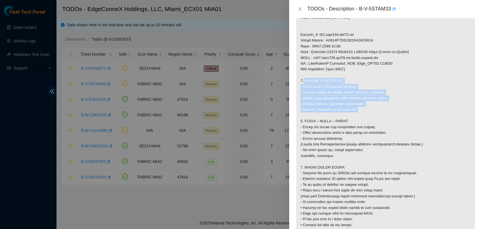
click at [298, 89] on p at bounding box center [385, 14] width 179 height 573
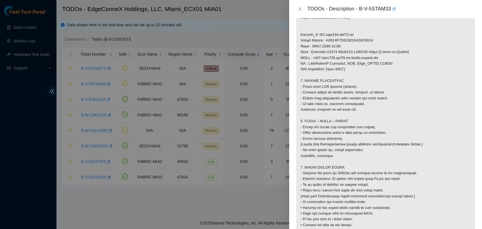
click at [370, 129] on p at bounding box center [385, 14] width 179 height 573
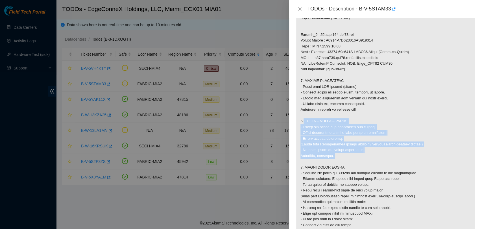
drag, startPoint x: 361, startPoint y: 158, endPoint x: 311, endPoint y: 119, distance: 63.3
click at [311, 119] on p at bounding box center [385, 14] width 179 height 573
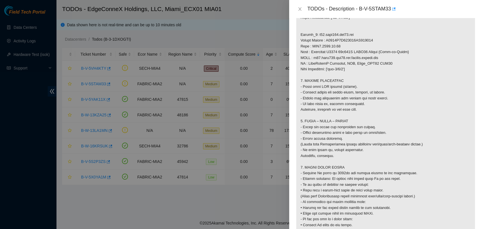
click at [338, 119] on p at bounding box center [385, 14] width 179 height 573
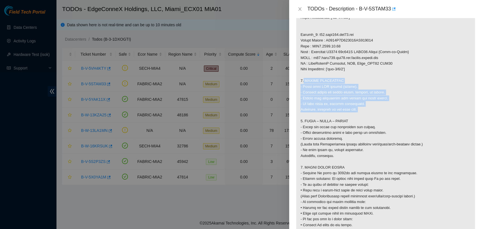
drag, startPoint x: 367, startPoint y: 113, endPoint x: 297, endPoint y: 84, distance: 76.0
click at [297, 84] on p at bounding box center [385, 14] width 179 height 573
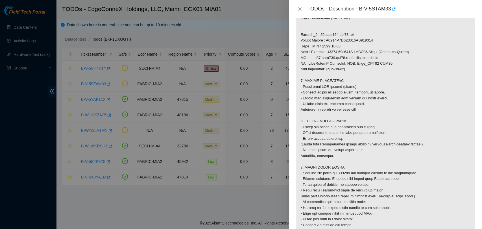
click at [350, 130] on p at bounding box center [385, 14] width 179 height 573
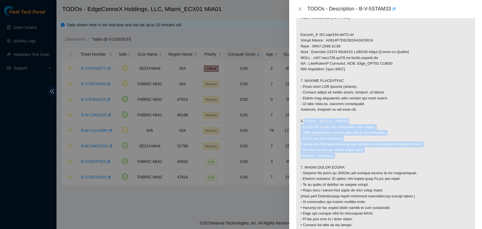
drag, startPoint x: 355, startPoint y: 163, endPoint x: 296, endPoint y: 126, distance: 70.1
click at [296, 126] on p at bounding box center [385, 14] width 179 height 573
click at [341, 131] on p at bounding box center [385, 14] width 179 height 573
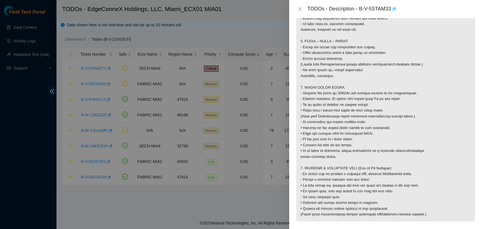
scroll to position [313, 0]
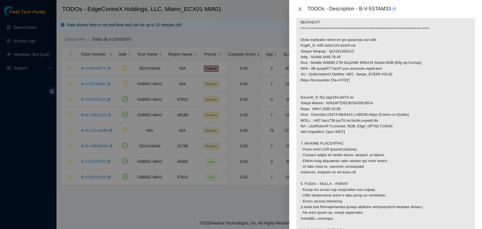
click at [297, 8] on icon "close" at bounding box center [299, 9] width 5 height 5
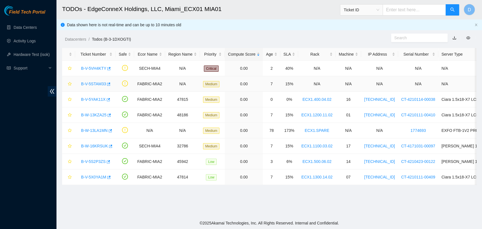
scroll to position [93, 0]
click at [97, 99] on link "B-V-5YAK11X" at bounding box center [93, 99] width 25 height 5
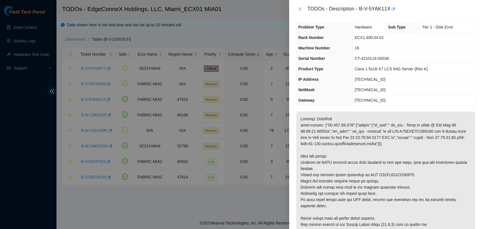
scroll to position [0, 0]
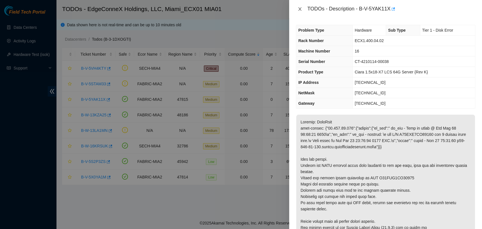
click at [302, 8] on button "Close" at bounding box center [300, 8] width 8 height 5
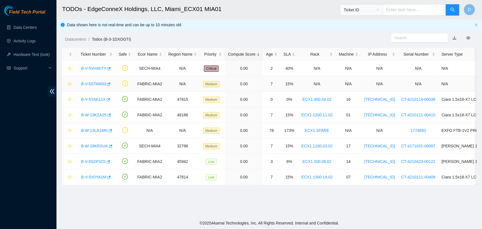
click at [88, 84] on link "B-V-5STAM33" at bounding box center [93, 84] width 25 height 5
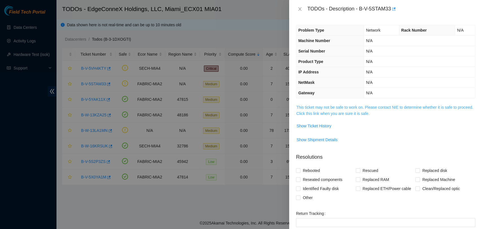
click at [350, 113] on link "This ticket may not be safe to work on. Please contact NIE to determine whether…" at bounding box center [384, 110] width 177 height 11
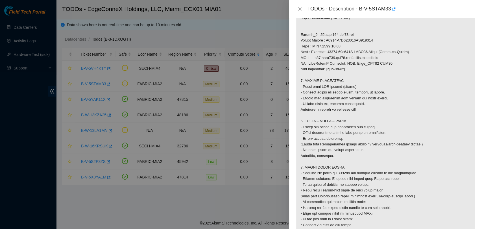
scroll to position [282, 0]
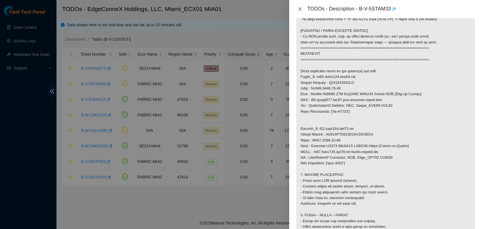
click at [298, 7] on icon "close" at bounding box center [299, 9] width 5 height 5
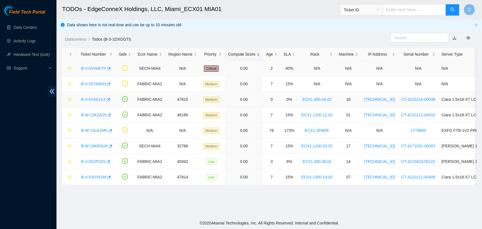
scroll to position [93, 0]
click at [102, 177] on link "B-V-5X0YA1M" at bounding box center [93, 177] width 25 height 5
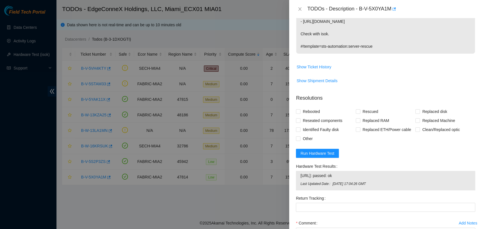
scroll to position [221, 0]
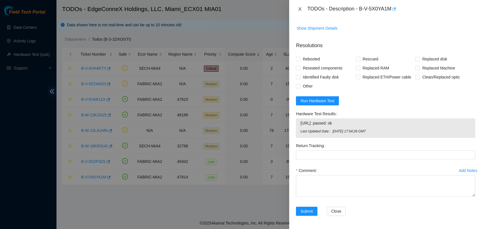
click at [302, 8] on button "Close" at bounding box center [300, 8] width 8 height 5
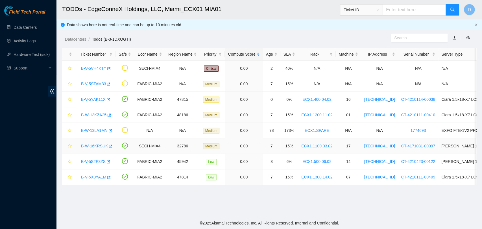
scroll to position [136, 0]
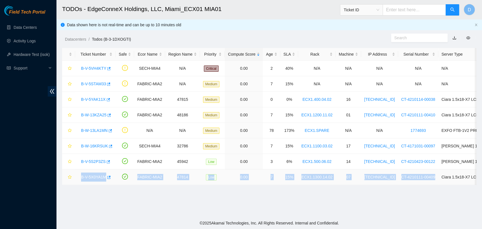
drag, startPoint x: 81, startPoint y: 175, endPoint x: 423, endPoint y: 173, distance: 342.5
click at [423, 173] on tr "B-V-5X0YA1M FABRIC-MIA2 47814 Low 0.00 7 15% ECX1.1300.14.02 07 23.50.122.170 C…" at bounding box center [321, 177] width 518 height 16
copy tr "B-V-5X0YA1M FABRIC-MIA2 47814 Low 0.00 7 15% ECX1.1300.14.02 07 23.50.122.170 C…"
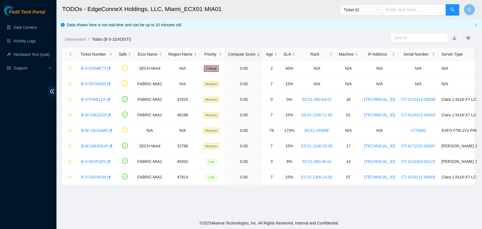
drag, startPoint x: 366, startPoint y: 200, endPoint x: 335, endPoint y: 195, distance: 31.2
click at [365, 200] on main "TODOs - EdgeConneX Holdings, LLC, Miami_ECX01 MIA01 Ticket ID D Data shown here…" at bounding box center [268, 108] width 425 height 217
drag, startPoint x: 83, startPoint y: 176, endPoint x: 89, endPoint y: 174, distance: 6.7
click at [84, 176] on link "B-V-5X0YA1M" at bounding box center [93, 177] width 25 height 5
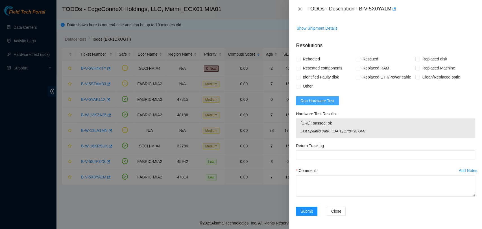
click at [318, 102] on span "Run Hardware Test" at bounding box center [317, 101] width 34 height 6
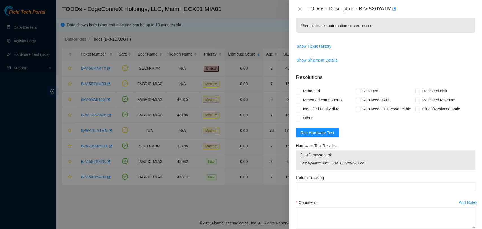
scroll to position [221, 0]
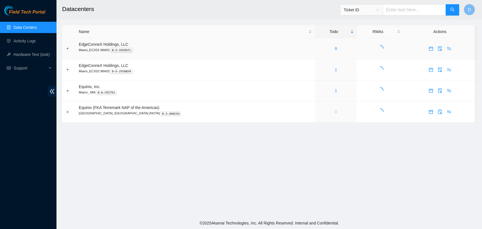
click at [318, 50] on div "8" at bounding box center [336, 48] width 36 height 6
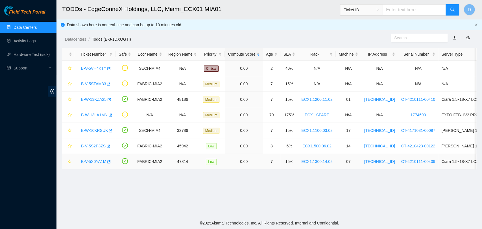
click at [92, 160] on link "B-V-5X0YA1M" at bounding box center [93, 161] width 25 height 5
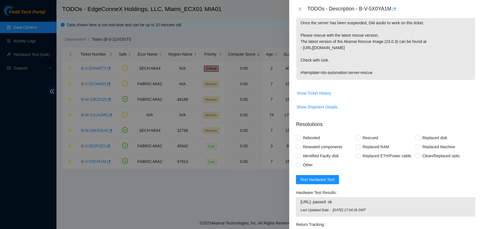
scroll to position [188, 0]
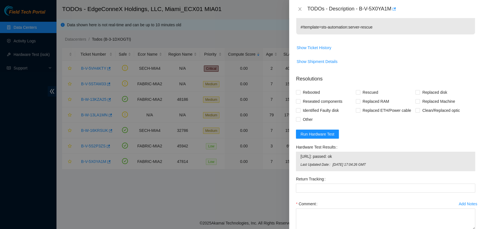
click at [328, 156] on span "[URL]: passed: ok" at bounding box center [385, 156] width 170 height 6
copy span "[URL]: passed: ok"
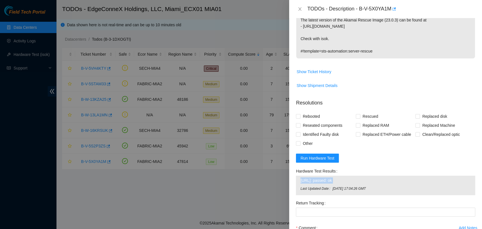
scroll to position [125, 0]
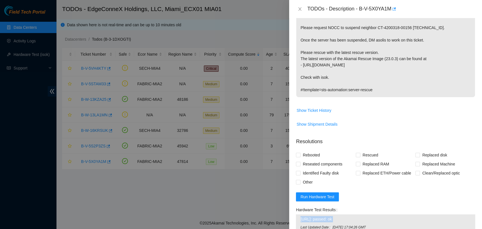
copy span "[URL]: passed: ok"
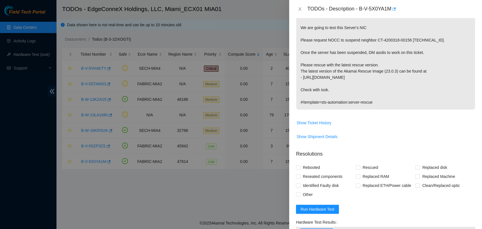
scroll to position [94, 0]
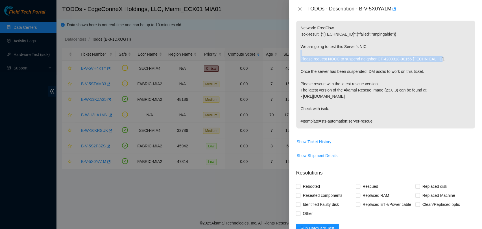
drag, startPoint x: 299, startPoint y: 58, endPoint x: 440, endPoint y: 58, distance: 141.0
click at [440, 58] on p "Network: FreeFlow isok-result: {"[TECHNICAL_ID]":{"failed":"unpingable"}} We ar…" at bounding box center [385, 75] width 179 height 108
copy p "Please request NOCC to suspend neighbor CT-4200318-00156 [TECHNICAL_ID]."
click at [357, 78] on p "Network: FreeFlow isok-result: {"[TECHNICAL_ID]":{"failed":"unpingable"}} We ar…" at bounding box center [385, 75] width 179 height 108
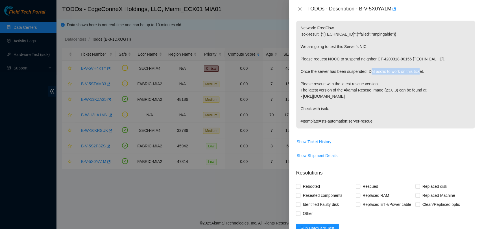
drag, startPoint x: 373, startPoint y: 71, endPoint x: 421, endPoint y: 72, distance: 48.3
click at [421, 72] on p "Network: FreeFlow isok-result: {"[TECHNICAL_ID]":{"failed":"unpingable"}} We ar…" at bounding box center [385, 75] width 179 height 108
copy p "asolis to work on this ticket"
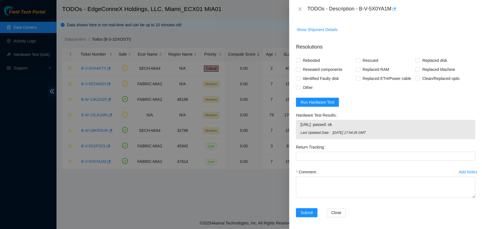
scroll to position [221, 0]
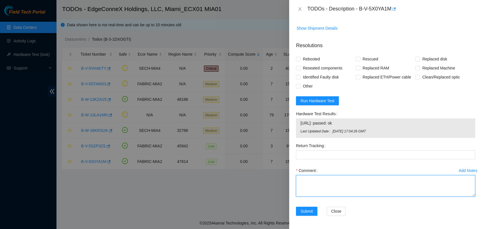
click at [332, 179] on textarea "Comment" at bounding box center [385, 185] width 179 height 21
paste textarea "Verified ticket is safe to work on YES NOCC Authorized: YES Located server conn…"
type textarea "Verified ticket is safe to work on YES NOCC Authorized: YES Located server conn…"
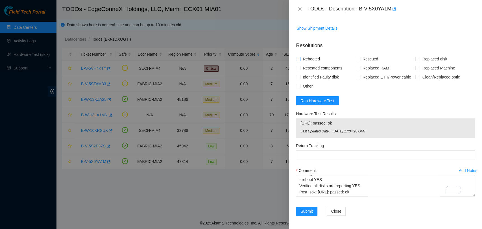
click at [298, 57] on input "Rebooted" at bounding box center [298, 59] width 4 height 4
checkbox input "true"
drag, startPoint x: 353, startPoint y: 58, endPoint x: 352, endPoint y: 61, distance: 3.2
click at [355, 58] on input "Rescued" at bounding box center [357, 59] width 4 height 4
checkbox input "true"
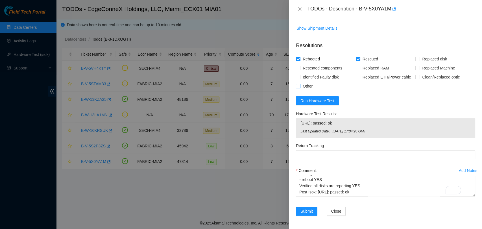
click at [299, 87] on span at bounding box center [298, 86] width 5 height 5
click at [299, 87] on input "Other" at bounding box center [298, 86] width 4 height 4
checkbox input "true"
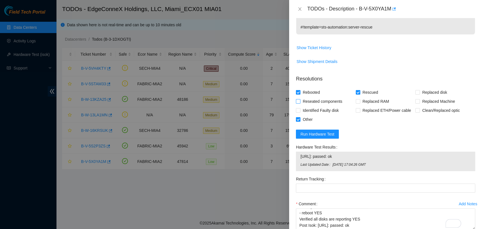
scroll to position [0, 0]
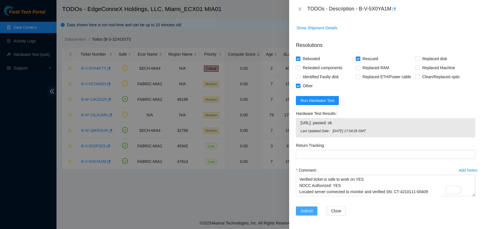
click at [309, 208] on span "Submit" at bounding box center [306, 211] width 12 height 6
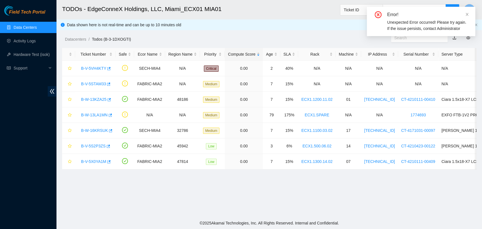
scroll to position [141, 0]
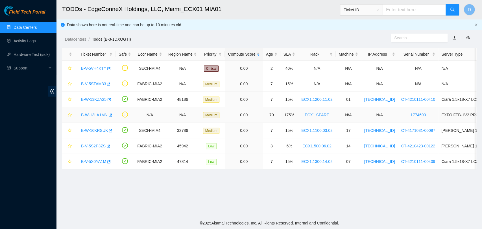
click at [99, 113] on link "B-W-13LA1MN" at bounding box center [94, 115] width 27 height 5
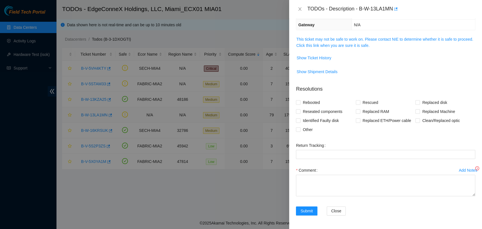
scroll to position [68, 0]
click at [332, 45] on link "This ticket may not be safe to work on. Please contact NIE to determine whether…" at bounding box center [384, 42] width 177 height 11
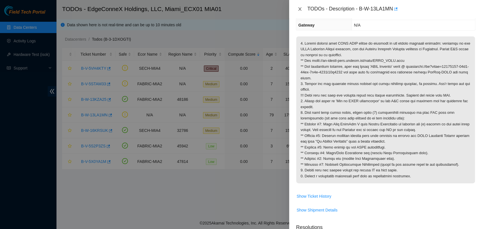
click at [297, 7] on icon "close" at bounding box center [299, 9] width 5 height 5
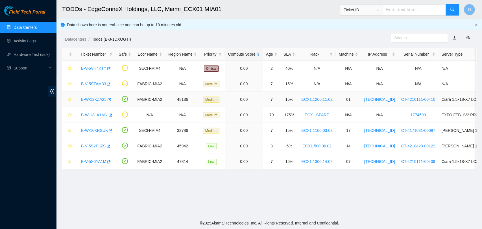
click at [89, 97] on link "B-W-13KZA25" at bounding box center [93, 99] width 25 height 5
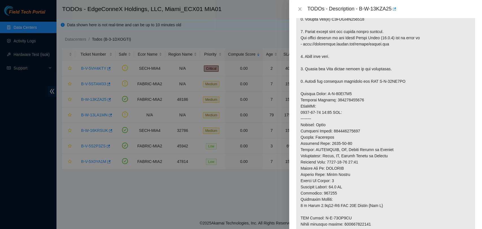
scroll to position [193, 0]
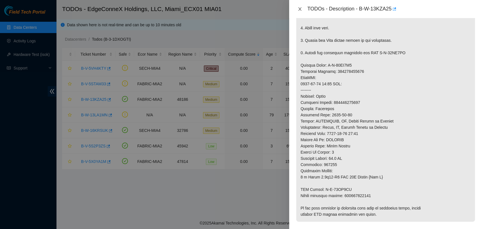
click at [298, 9] on icon "close" at bounding box center [299, 9] width 5 height 5
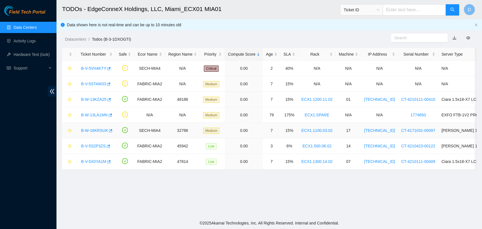
click at [98, 129] on link "B-W-16KRSUK" at bounding box center [94, 130] width 27 height 5
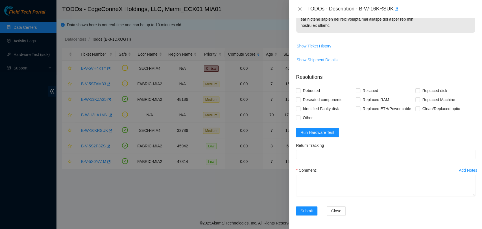
scroll to position [419, 0]
click at [299, 8] on icon "close" at bounding box center [299, 9] width 5 height 5
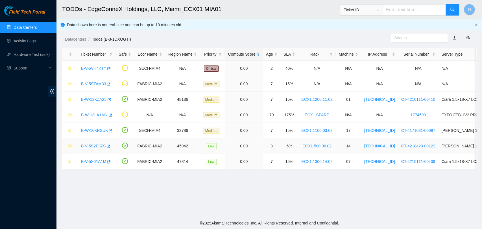
click at [94, 146] on link "B-V-5S2P3ZS" at bounding box center [93, 146] width 25 height 5
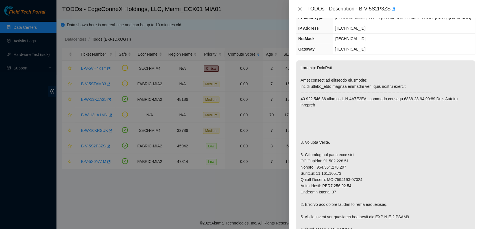
scroll to position [43, 0]
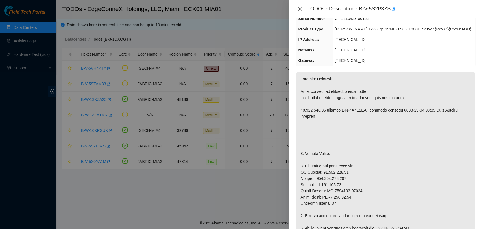
click at [300, 7] on icon "close" at bounding box center [299, 9] width 5 height 5
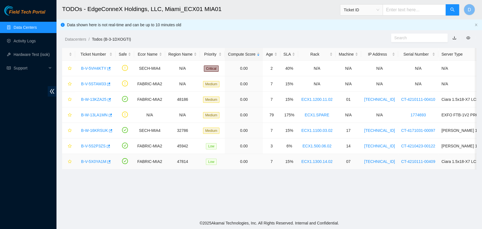
click at [100, 161] on link "B-V-5X0YA1M" at bounding box center [93, 161] width 25 height 5
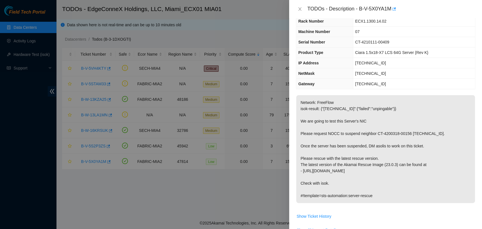
scroll to position [0, 0]
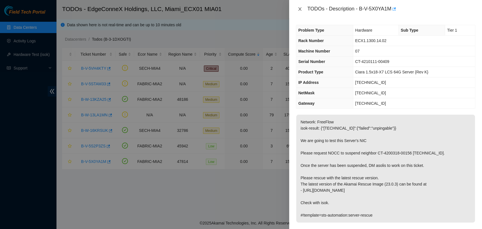
click at [298, 7] on icon "close" at bounding box center [299, 9] width 5 height 5
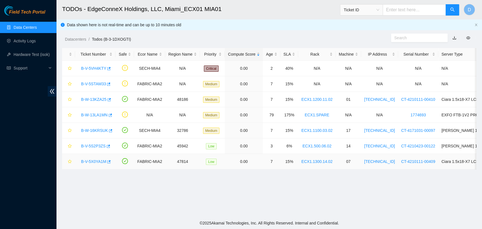
click at [98, 161] on link "B-V-5X0YA1M" at bounding box center [93, 161] width 25 height 5
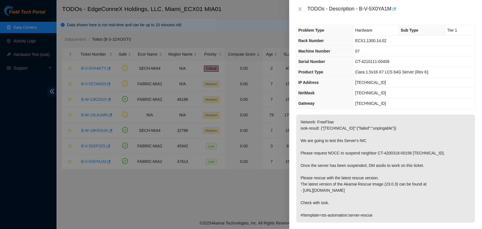
scroll to position [221, 0]
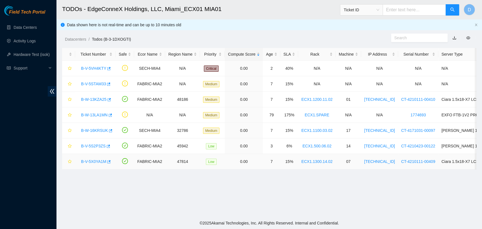
click at [104, 161] on link "B-V-5X0YA1M" at bounding box center [93, 161] width 25 height 5
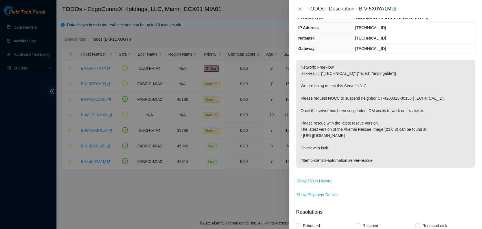
scroll to position [221, 0]
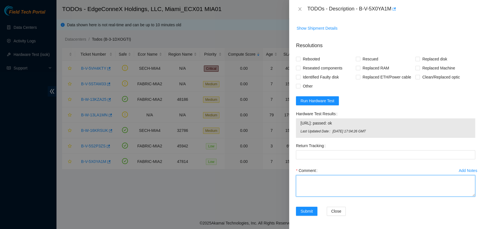
click at [358, 189] on textarea "Comment" at bounding box center [385, 185] width 179 height 21
paste textarea "Verified ticket is safe to work on YES NOCC Authorized: YES Located server conn…"
type textarea "Verified ticket is safe to work on YES NOCC Authorized: YES Located server conn…"
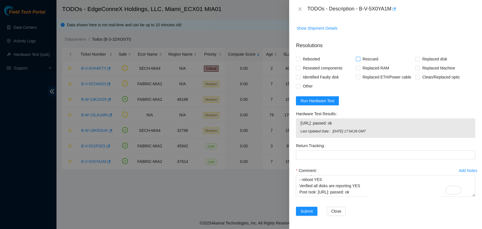
click at [357, 58] on input "Rescued" at bounding box center [357, 59] width 4 height 4
checkbox input "true"
drag, startPoint x: 300, startPoint y: 87, endPoint x: 306, endPoint y: 88, distance: 5.4
click at [300, 87] on span "Other" at bounding box center [307, 86] width 14 height 9
click at [300, 87] on input "Other" at bounding box center [298, 86] width 4 height 4
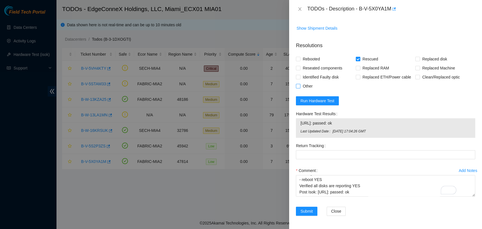
checkbox input "true"
click at [301, 56] on span "Rebooted" at bounding box center [311, 58] width 22 height 9
click at [300, 57] on input "Rebooted" at bounding box center [298, 59] width 4 height 4
checkbox input "true"
click at [311, 211] on span "Submit" at bounding box center [306, 211] width 12 height 6
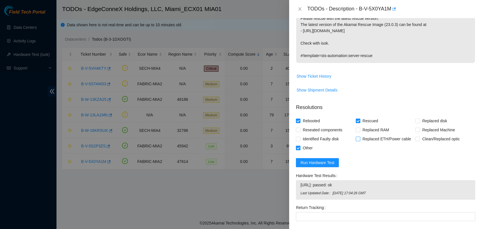
scroll to position [0, 0]
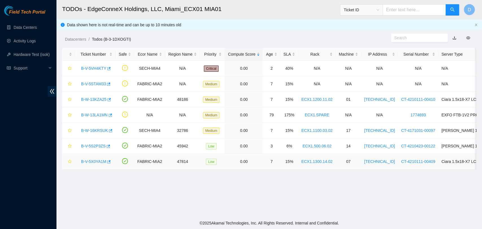
click at [97, 161] on link "B-V-5X0YA1M" at bounding box center [93, 161] width 25 height 5
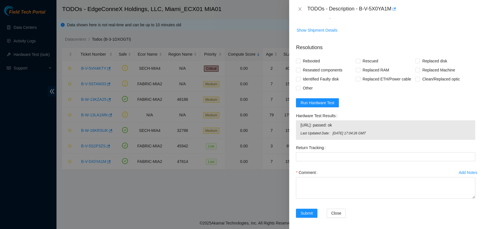
scroll to position [221, 0]
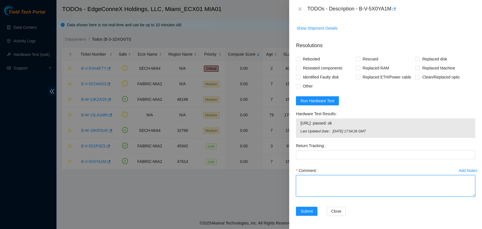
click at [343, 186] on textarea "Comment" at bounding box center [385, 185] width 179 height 21
paste textarea "Verified ticket is safe to work on YES NOCC Authorized: YES Located server conn…"
type textarea "Verified ticket is safe to work on YES NOCC Authorized: YES Located server conn…"
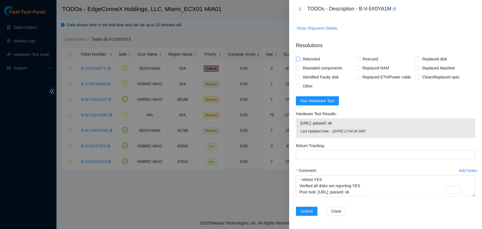
click at [300, 58] on span "Rebooted" at bounding box center [311, 58] width 22 height 9
click at [300, 58] on input "Rebooted" at bounding box center [298, 59] width 4 height 4
checkbox input "true"
click at [419, 58] on span "Replaced disk" at bounding box center [433, 58] width 29 height 9
click at [416, 58] on input "Replaced disk" at bounding box center [417, 59] width 4 height 4
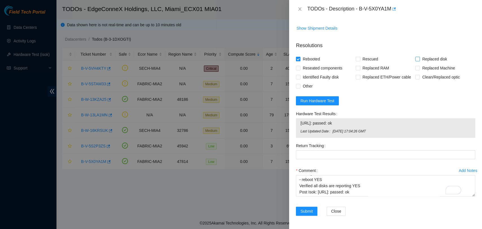
checkbox input "true"
click at [362, 60] on span "Rescued" at bounding box center [370, 58] width 20 height 9
click at [359, 60] on input "Rescued" at bounding box center [357, 59] width 4 height 4
checkbox input "true"
click at [415, 58] on input "Replaced disk" at bounding box center [417, 59] width 4 height 4
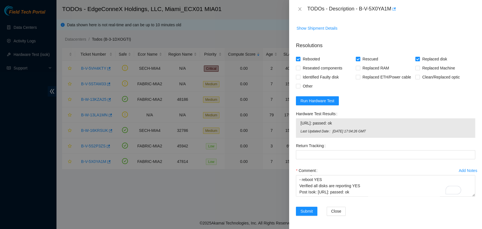
checkbox input "false"
click at [301, 85] on span "Other" at bounding box center [307, 86] width 14 height 9
click at [300, 85] on input "Other" at bounding box center [298, 86] width 4 height 4
checkbox input "true"
click at [309, 213] on span "Submit" at bounding box center [306, 211] width 12 height 6
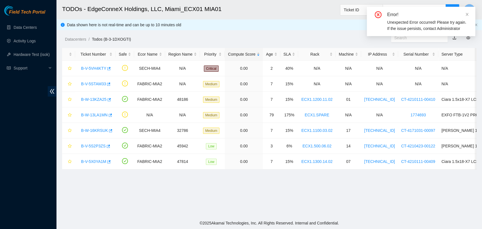
scroll to position [136, 0]
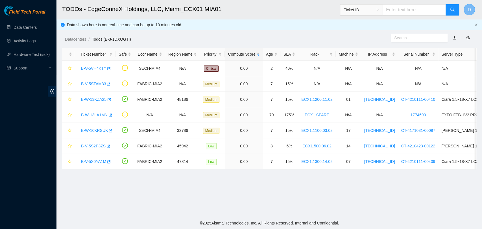
click at [466, 11] on button "D" at bounding box center [468, 9] width 11 height 11
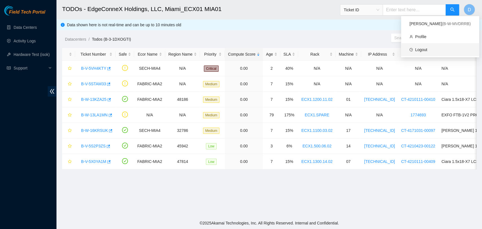
click at [426, 50] on link "Logout" at bounding box center [421, 49] width 12 height 5
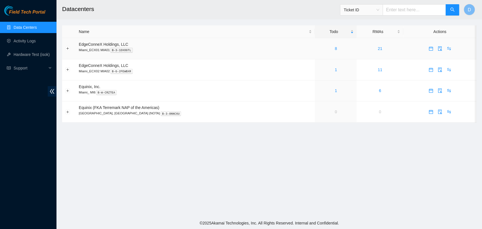
click at [318, 51] on div "8" at bounding box center [336, 48] width 36 height 6
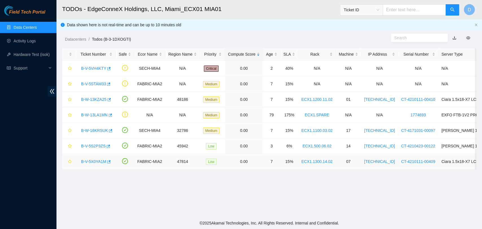
click at [91, 160] on link "B-V-5X0YA1M" at bounding box center [93, 161] width 25 height 5
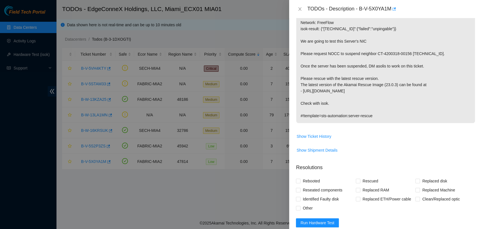
scroll to position [221, 0]
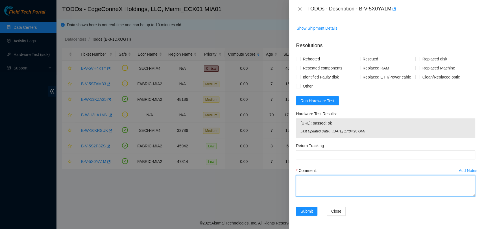
click at [322, 188] on textarea "Comment" at bounding box center [385, 185] width 179 height 21
click at [325, 186] on textarea "Comment" at bounding box center [385, 185] width 179 height 21
paste textarea "Verified ticket is safe to work on YES NOCC Authorized: YES Located server conn…"
type textarea "Verified ticket is safe to work on YES NOCC Authorized: YES Located server conn…"
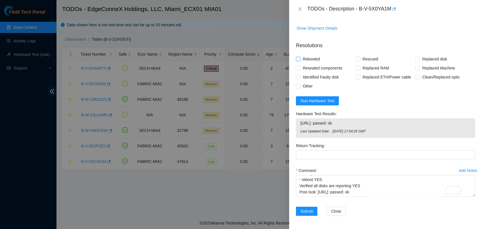
click at [300, 60] on span "Rebooted" at bounding box center [311, 58] width 22 height 9
click at [300, 60] on input "Rebooted" at bounding box center [298, 59] width 4 height 4
checkbox input "true"
click at [360, 56] on span "Rescued" at bounding box center [370, 58] width 20 height 9
click at [359, 57] on input "Rescued" at bounding box center [357, 59] width 4 height 4
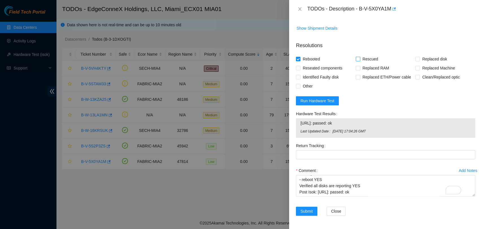
checkbox input "true"
click at [295, 86] on div "Problem Type Hardware Sub Type Tier 1 Rack Number ECX1.1300.14.02 Machine Numbe…" at bounding box center [385, 123] width 193 height 211
click at [299, 86] on input "Other" at bounding box center [298, 86] width 4 height 4
checkbox input "true"
click at [309, 209] on span "Submit" at bounding box center [306, 211] width 12 height 6
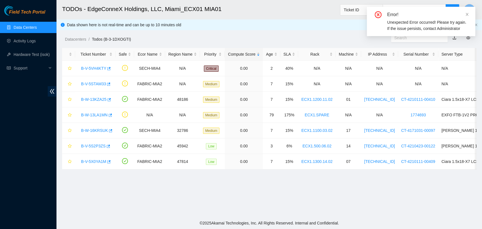
scroll to position [136, 0]
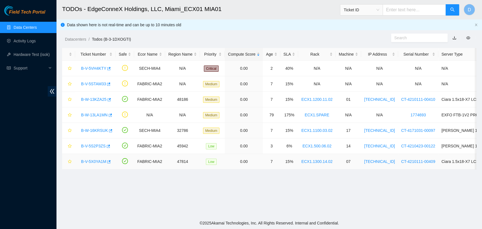
click at [91, 155] on td "B-V-5X0YA1M" at bounding box center [95, 162] width 40 height 16
click at [95, 161] on link "B-V-5X0YA1M" at bounding box center [93, 161] width 25 height 5
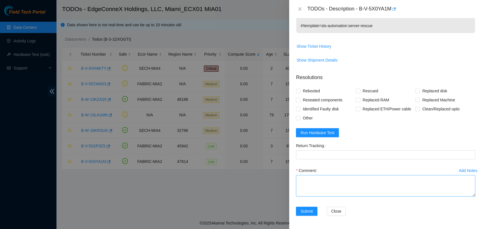
scroll to position [221, 0]
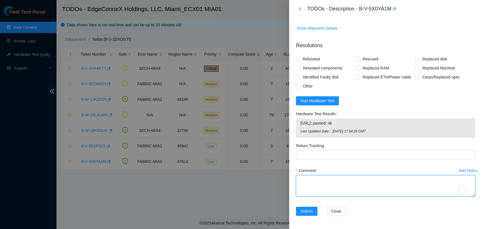
click at [318, 182] on textarea "Comment" at bounding box center [385, 185] width 179 height 21
paste textarea "Verified ticket is safe to work on YES NOCC Authorized: YES Located server conn…"
type textarea "Verified ticket is safe to work on YES NOCC Authorized: YES Located server conn…"
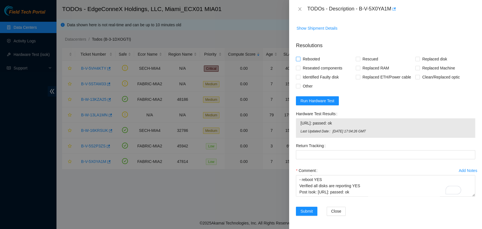
drag, startPoint x: 300, startPoint y: 57, endPoint x: 359, endPoint y: 59, distance: 59.3
click at [300, 57] on span at bounding box center [298, 59] width 5 height 5
click at [300, 57] on input "Rebooted" at bounding box center [298, 59] width 4 height 4
checkbox input "true"
click at [360, 57] on span "Rescued" at bounding box center [370, 58] width 20 height 9
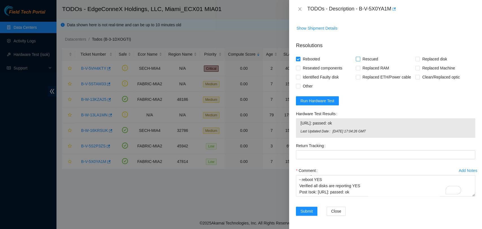
click at [359, 57] on input "Rescued" at bounding box center [357, 59] width 4 height 4
click at [357, 57] on input "Rescued" at bounding box center [357, 59] width 4 height 4
checkbox input "true"
click at [300, 86] on span at bounding box center [298, 86] width 5 height 5
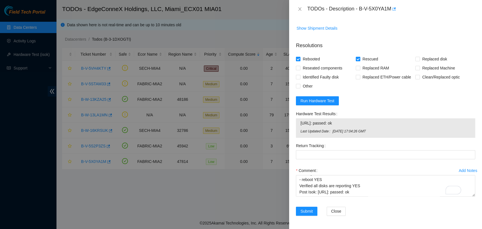
click at [300, 86] on input "Other" at bounding box center [298, 86] width 4 height 4
checkbox input "true"
click at [304, 211] on span "Submit" at bounding box center [306, 211] width 12 height 6
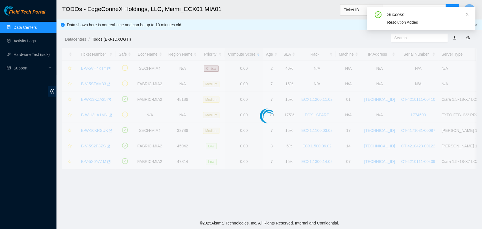
scroll to position [136, 0]
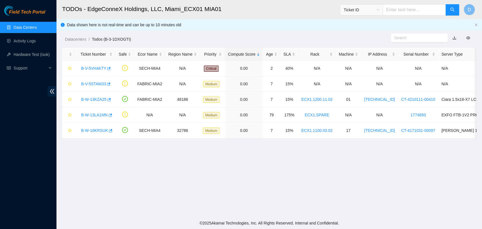
click at [21, 28] on link "Data Centers" at bounding box center [25, 27] width 23 height 5
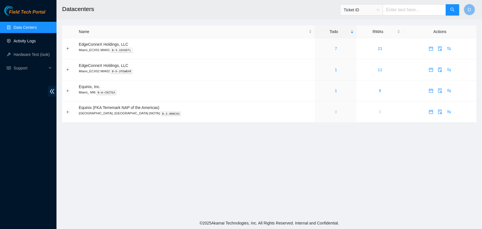
click at [33, 43] on link "Activity Logs" at bounding box center [25, 41] width 22 height 5
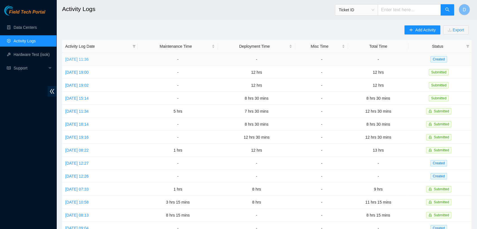
click at [89, 58] on link "[DATE] 11:36" at bounding box center [76, 59] width 23 height 5
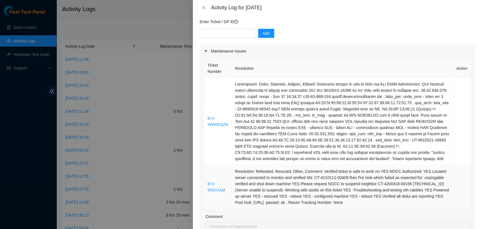
scroll to position [31, 0]
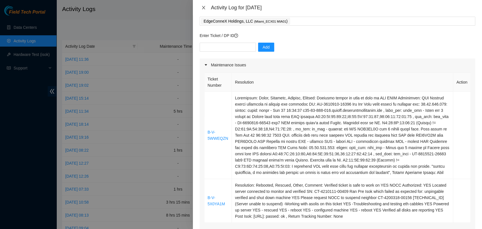
click at [203, 8] on icon "close" at bounding box center [203, 7] width 3 height 3
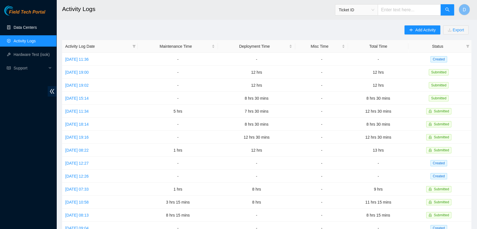
click at [37, 30] on link "Data Centers" at bounding box center [25, 27] width 23 height 5
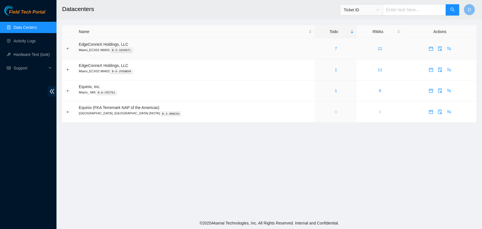
click at [318, 51] on div "7" at bounding box center [336, 48] width 36 height 6
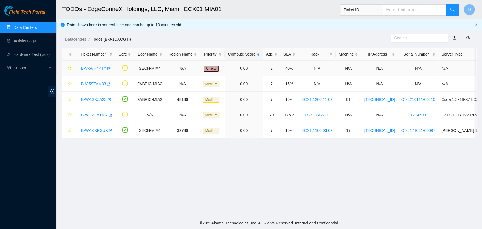
click at [85, 67] on link "B-V-5VH4KTY" at bounding box center [93, 68] width 25 height 5
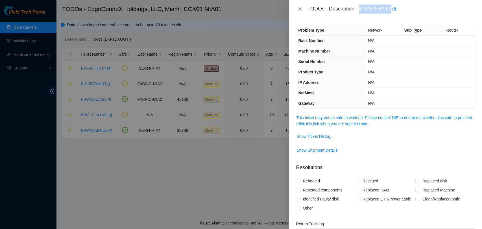
drag, startPoint x: 359, startPoint y: 8, endPoint x: 393, endPoint y: 15, distance: 34.1
click at [393, 15] on div "TODOs - Description - B-V-5VH4KTY" at bounding box center [385, 9] width 193 height 18
copy div "B-V-5VH4KTY"
drag, startPoint x: 299, startPoint y: 9, endPoint x: 278, endPoint y: 17, distance: 22.5
click at [297, 10] on button "Close" at bounding box center [300, 8] width 8 height 5
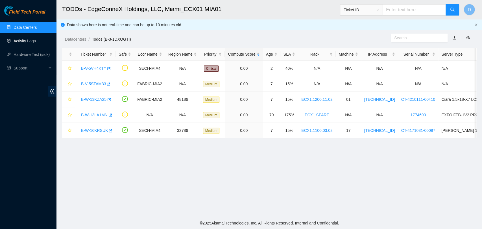
click at [25, 39] on link "Activity Logs" at bounding box center [25, 41] width 22 height 5
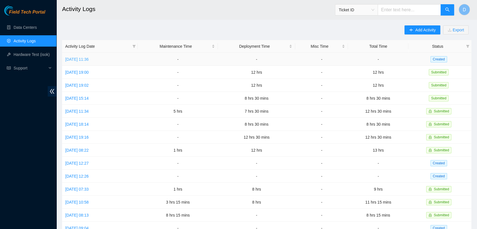
click at [89, 59] on link "[DATE] 11:36" at bounding box center [76, 59] width 23 height 5
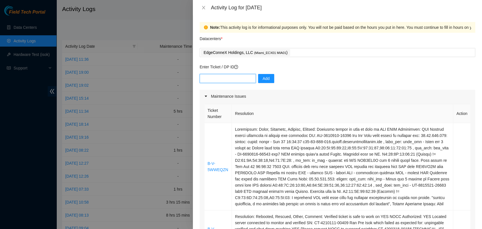
click at [217, 79] on input "text" at bounding box center [227, 78] width 56 height 9
paste input "B-V-5VH4KTY"
type input "B-V-5VH4KTY"
click at [262, 76] on span "Add" at bounding box center [265, 78] width 7 height 6
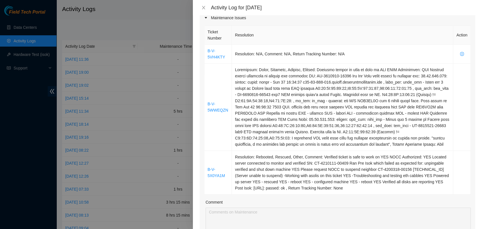
scroll to position [188, 0]
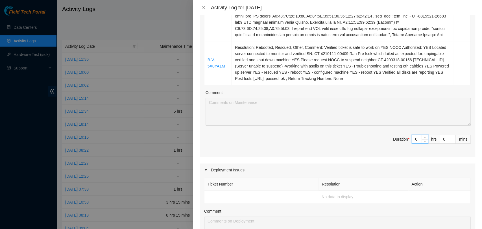
click at [414, 143] on input "0" at bounding box center [420, 139] width 16 height 8
type input "8"
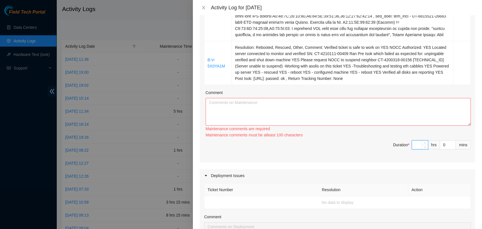
type input "0"
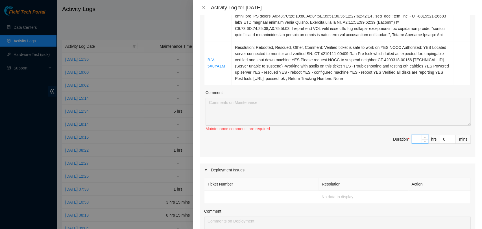
type input "7"
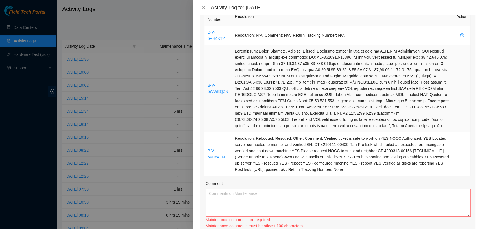
scroll to position [94, 0]
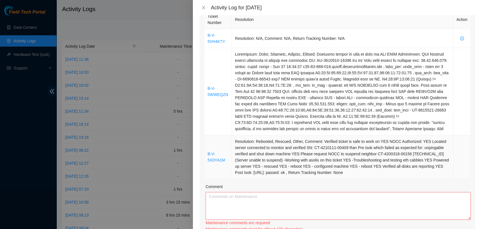
type input "7"
drag, startPoint x: 350, startPoint y: 177, endPoint x: 204, endPoint y: 34, distance: 204.7
click at [204, 34] on tbody "B-V-5VH4KTY Resolution: N/A, Comment: N/A, Return Tracking Number: N/A B-V-5WWE…" at bounding box center [337, 104] width 266 height 150
copy tbody "B-V-5VH4KTY Resolution: N/A, Comment: N/A, Return Tracking Number: N/A B-V-5WWE…"
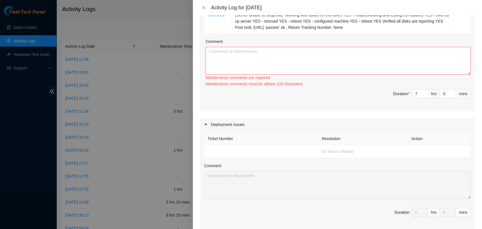
scroll to position [250, 0]
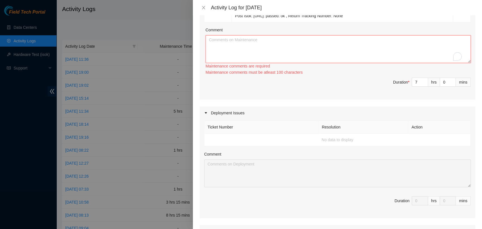
click at [240, 55] on textarea "Comment" at bounding box center [337, 49] width 265 height 28
paste textarea "B-V-5VH4KTY Resolution: N/A, Comment: N/A, Return Tracking Number: N/A B-V-5WWE…"
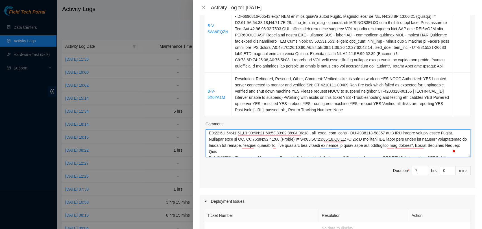
scroll to position [0, 0]
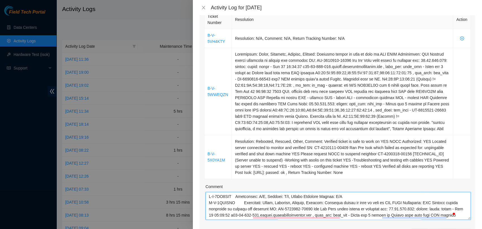
click at [359, 201] on textarea "Comment" at bounding box center [337, 206] width 265 height 28
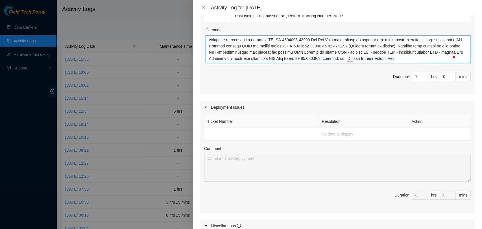
click at [419, 63] on textarea "Comment" at bounding box center [337, 49] width 265 height 28
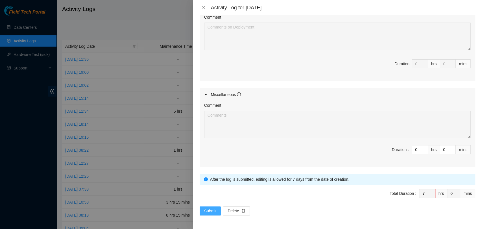
type textarea "B-V-5VH4KTY Resolution: N/A, Comment: N/A, Return Tracking Number: N/A ---Wokri…"
click at [208, 208] on span "Submit" at bounding box center [210, 211] width 12 height 6
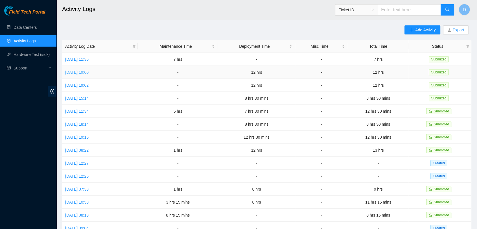
click at [81, 73] on link "[DATE] 19:00" at bounding box center [76, 72] width 23 height 5
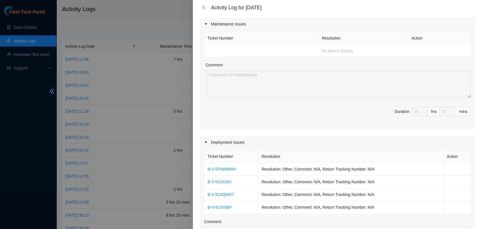
scroll to position [11, 0]
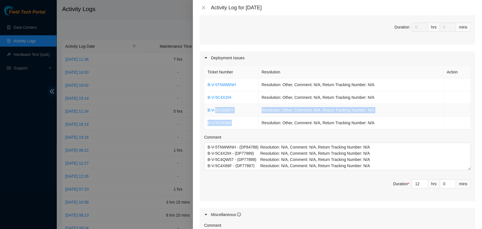
drag, startPoint x: 235, startPoint y: 123, endPoint x: 216, endPoint y: 112, distance: 22.0
click at [216, 113] on tbody "B-V-5TNWWNH Resolution: Other, Comment: N/A, Return Tracking Number: N/A B-V-5C…" at bounding box center [337, 103] width 266 height 51
click at [261, 190] on span "Duration * 12 hrs 0 mins" at bounding box center [337, 187] width 266 height 16
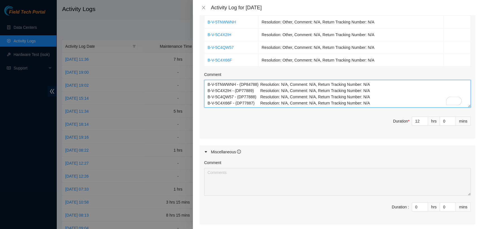
drag, startPoint x: 235, startPoint y: 102, endPoint x: 250, endPoint y: 102, distance: 15.5
click at [250, 102] on textarea "B-V-5TNWWNH - (DP84788) Resolution: N/A, Comment: N/A, Return Tracking Number: …" at bounding box center [337, 94] width 266 height 28
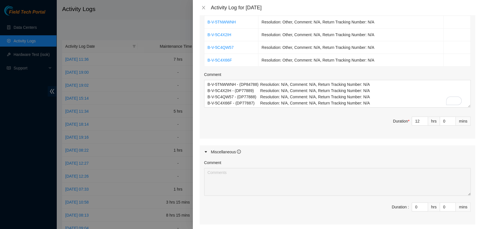
click at [245, 124] on span "Duration * 12 hrs 0 mins" at bounding box center [337, 125] width 266 height 16
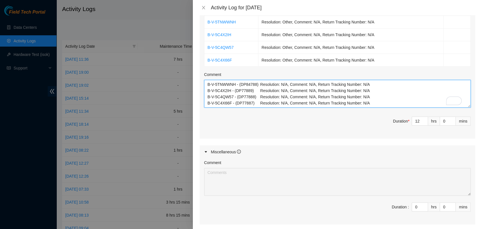
drag, startPoint x: 240, startPoint y: 83, endPoint x: 256, endPoint y: 85, distance: 16.0
click at [256, 85] on textarea "B-V-5TNWWNH - (DP84788) Resolution: N/A, Comment: N/A, Return Tracking Number: …" at bounding box center [337, 94] width 266 height 28
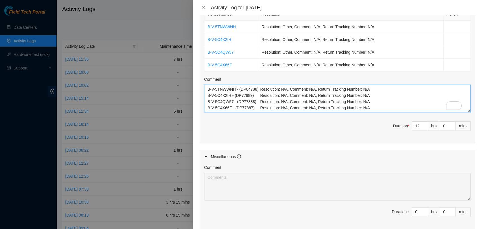
scroll to position [219, 0]
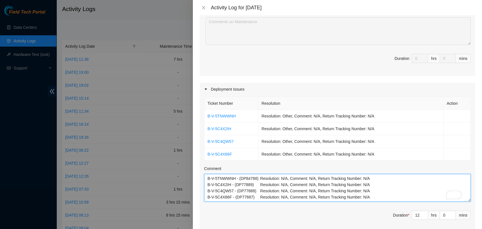
drag, startPoint x: 235, startPoint y: 195, endPoint x: 251, endPoint y: 198, distance: 15.7
click at [251, 198] on textarea "B-V-5TNWWNH - (DP84788) Resolution: N/A, Comment: N/A, Return Tracking Number: …" at bounding box center [337, 188] width 266 height 28
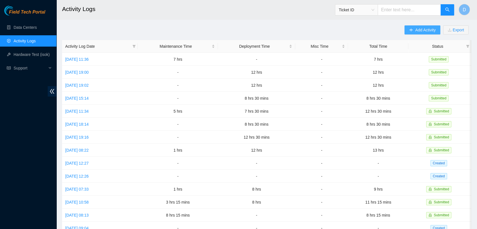
click at [415, 28] on span "Add Activity" at bounding box center [425, 30] width 20 height 6
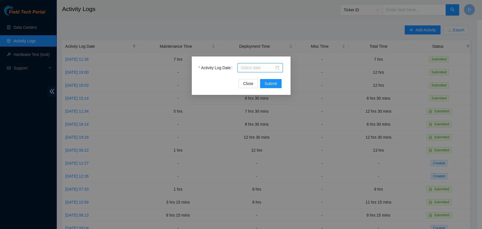
click at [264, 70] on input "Activity Log Date" at bounding box center [257, 68] width 33 height 6
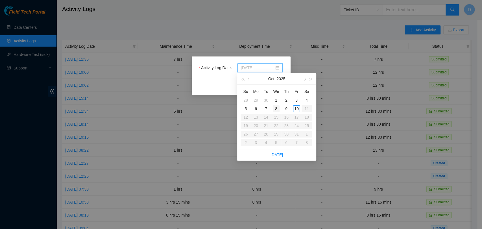
type input "[DATE]"
click at [278, 108] on div "8" at bounding box center [275, 108] width 7 height 7
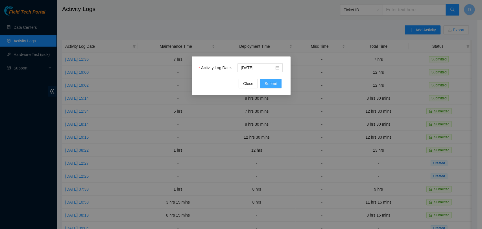
click at [268, 87] on button "Submit" at bounding box center [270, 83] width 21 height 9
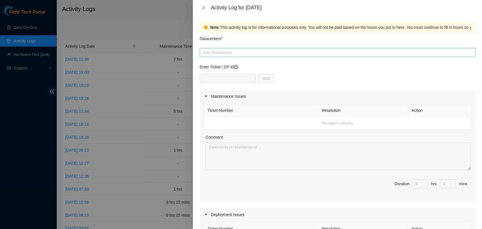
click at [239, 52] on div at bounding box center [337, 52] width 272 height 7
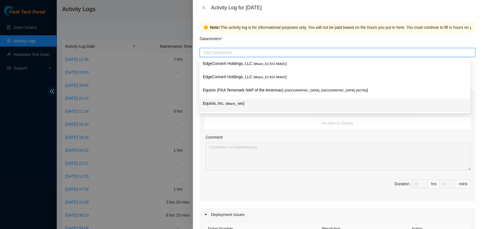
click at [248, 106] on p "Equinix, Inc. ( Miami_ MI6 )" at bounding box center [335, 103] width 264 height 6
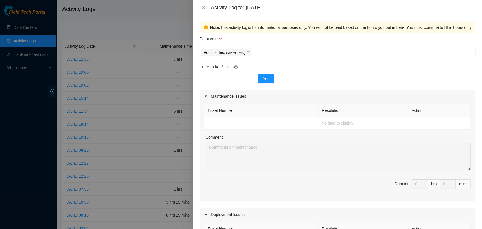
click at [218, 71] on div "Enter Ticket / DP ID Add" at bounding box center [336, 77] width 275 height 26
click at [218, 78] on input "text" at bounding box center [227, 78] width 56 height 9
paste input "DP77887"
type input "DP77887"
click at [269, 80] on div "DP77887 Add" at bounding box center [336, 82] width 275 height 16
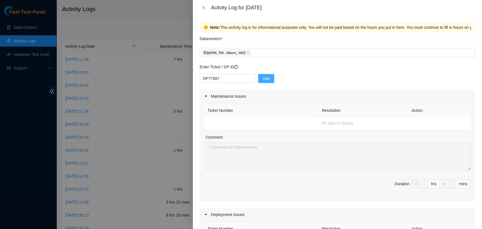
click at [262, 79] on span "Add" at bounding box center [265, 78] width 7 height 6
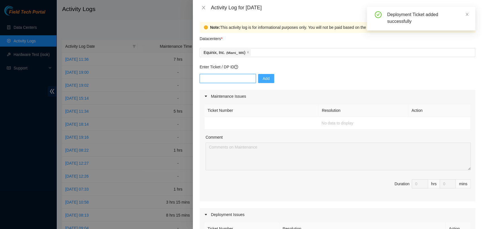
click at [223, 81] on input "text" at bounding box center [227, 78] width 56 height 9
paste input "DP77887"
type input "DP77888"
click at [258, 76] on button "Add" at bounding box center [266, 78] width 16 height 9
click at [229, 79] on input "text" at bounding box center [227, 78] width 56 height 9
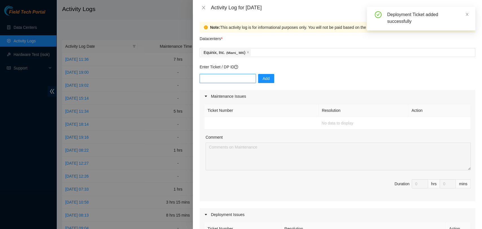
paste input "DP77887"
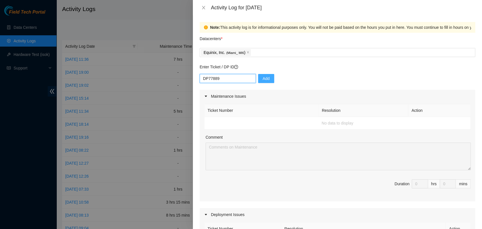
type input "DP77889"
click at [262, 77] on span "Add" at bounding box center [265, 78] width 7 height 6
click at [220, 78] on input "text" at bounding box center [227, 78] width 56 height 9
paste input "DP84788"
type input "DP84788"
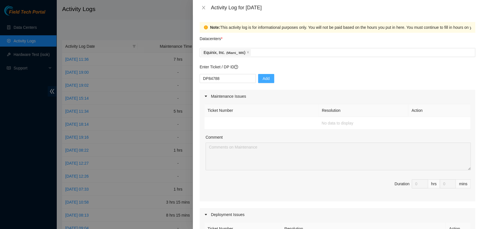
click at [258, 79] on button "Add" at bounding box center [266, 78] width 16 height 9
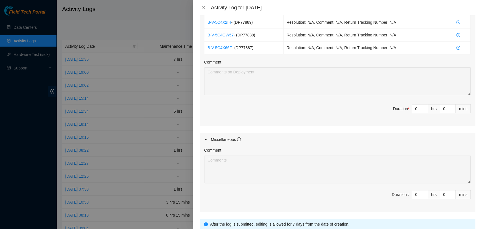
scroll to position [250, 0]
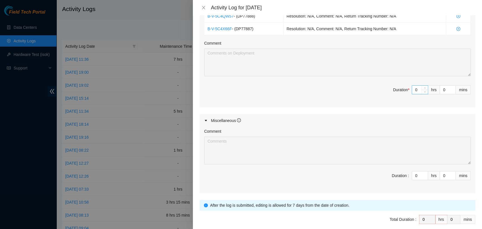
click at [414, 86] on input "0" at bounding box center [420, 89] width 16 height 8
type input "9"
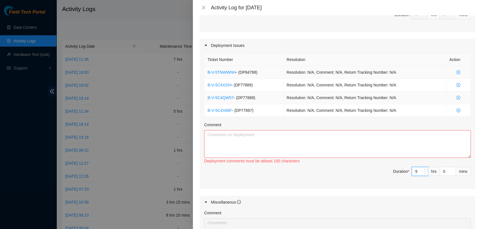
scroll to position [157, 0]
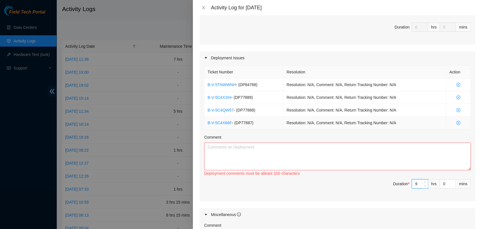
type input "9"
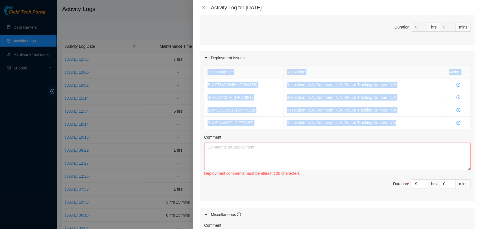
drag, startPoint x: 393, startPoint y: 123, endPoint x: 202, endPoint y: 84, distance: 194.8
click at [202, 84] on div "Ticket Number Resolution Action B-V-5TNWWNH - ( DP84788 ) Resolution: N/A, Comm…" at bounding box center [336, 132] width 275 height 137
click at [404, 115] on td "Resolution: N/A, Comment: N/A, Return Tracking Number: N/A" at bounding box center [364, 110] width 163 height 13
drag, startPoint x: 400, startPoint y: 122, endPoint x: 206, endPoint y: 82, distance: 197.7
click at [206, 82] on tbody "B-V-5TNWWNH - ( DP84788 ) Resolution: N/A, Comment: N/A, Return Tracking Number…" at bounding box center [337, 103] width 266 height 51
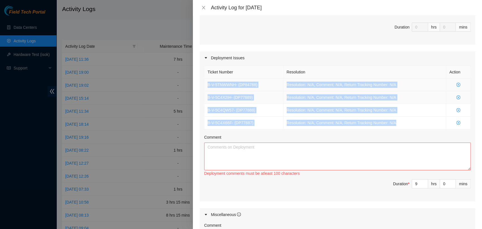
copy tbody "B-V-5TNWWNH - ( DP84788 ) Resolution: N/A, Comment: N/A, Return Tracking Number…"
click at [222, 156] on textarea "Comment" at bounding box center [337, 156] width 266 height 28
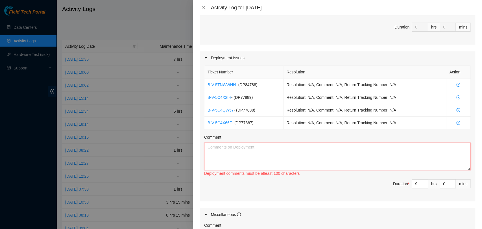
paste textarea "B-V-5TNWWNH - (DP84788) Resolution: N/A, Comment: N/A, Return Tracking Number: …"
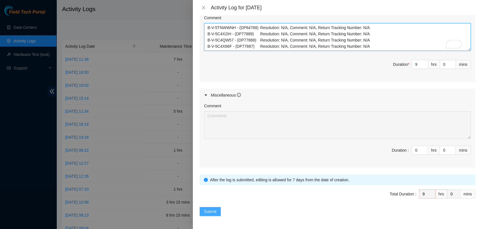
scroll to position [276, 0]
type textarea "B-V-5TNWWNH - (DP84788) Resolution: N/A, Comment: N/A, Return Tracking Number: …"
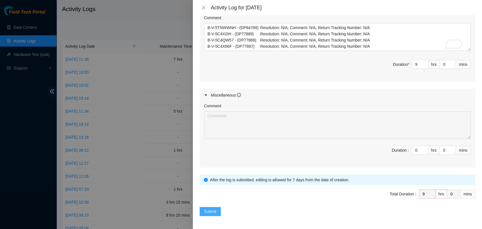
click at [214, 210] on span "Submit" at bounding box center [210, 211] width 12 height 6
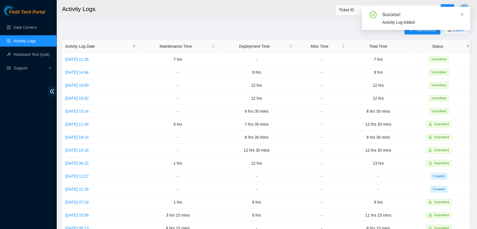
click at [429, 31] on div "Success! Activity Log Added" at bounding box center [416, 21] width 108 height 28
click at [463, 15] on icon "close" at bounding box center [462, 14] width 4 height 4
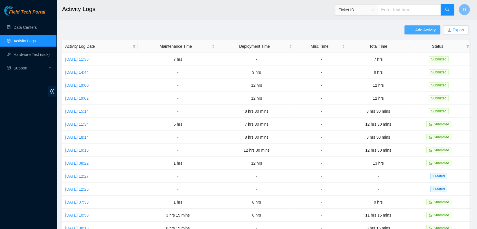
click at [413, 31] on button "Add Activity" at bounding box center [422, 29] width 36 height 9
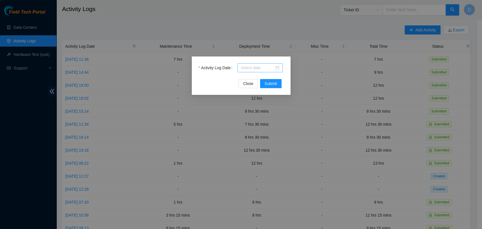
click at [250, 68] on input "Activity Log Date" at bounding box center [257, 68] width 33 height 6
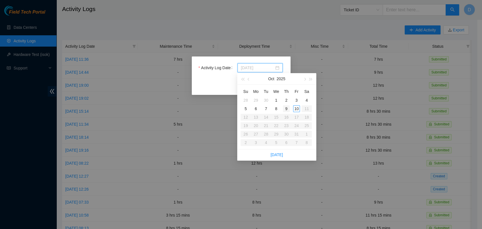
type input "[DATE]"
click at [287, 110] on div "9" at bounding box center [286, 108] width 7 height 7
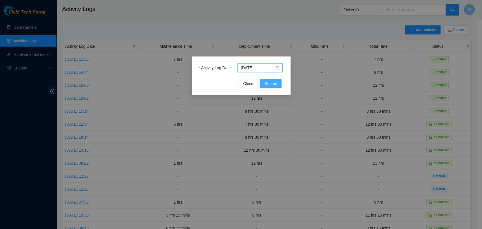
click at [269, 83] on span "Submit" at bounding box center [270, 83] width 12 height 6
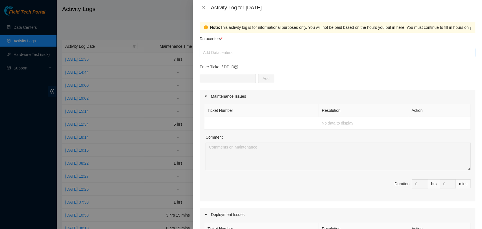
click at [234, 54] on div at bounding box center [337, 52] width 272 height 7
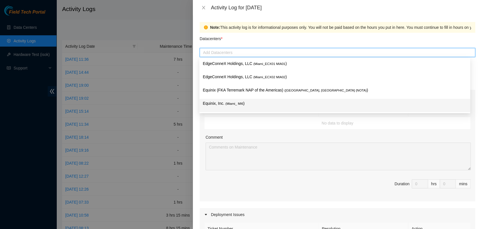
click at [239, 107] on div "Equinix, Inc. ( Miami_ MI6 )" at bounding box center [335, 105] width 264 height 10
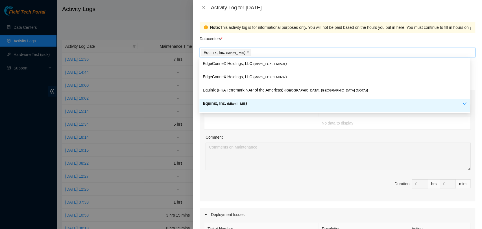
click at [233, 104] on span "( Miami_ MI6" at bounding box center [236, 103] width 18 height 3
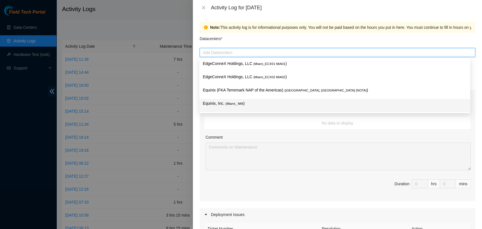
click at [240, 104] on span "( Miami_ MI6" at bounding box center [234, 103] width 18 height 3
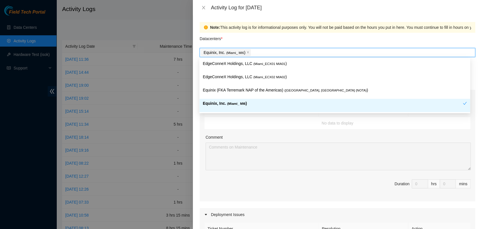
click at [235, 132] on div "Ticket Number Resolution Action No data to display Comment Duration 0 hrs 0 mins" at bounding box center [336, 152] width 275 height 98
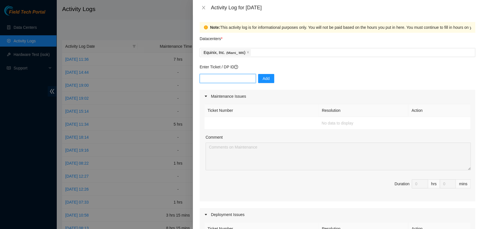
click at [219, 80] on input "text" at bounding box center [227, 78] width 56 height 9
paste input "B-V-5TNWWNH - (DP84788) Resolution: N/A, Comment: N/A, Return Tracking Number: …"
type input "B-V-5TNWWNH - (DP84788) Resolution: N/A, Comment: N/A, Return Tracking Number: …"
drag, startPoint x: 248, startPoint y: 81, endPoint x: 135, endPoint y: 28, distance: 124.5
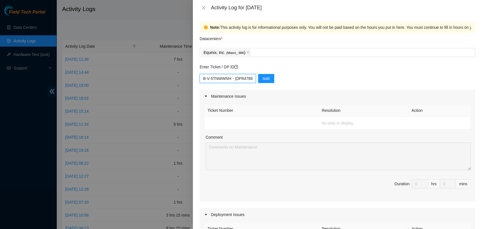
click at [135, 28] on div "Activity Log for [DATE] Note: This activity log is for informational purposes o…" at bounding box center [241, 114] width 482 height 229
paste input "DP84788"
type input "DP84788"
click at [258, 78] on button "Add" at bounding box center [266, 78] width 16 height 9
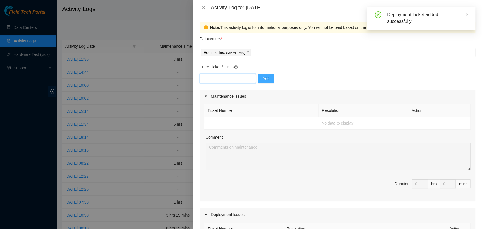
click at [225, 78] on input "text" at bounding box center [227, 78] width 56 height 9
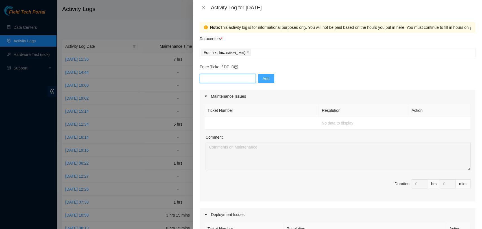
paste input "DP77887"
type input "DP77887"
click at [262, 77] on span "Add" at bounding box center [265, 78] width 7 height 6
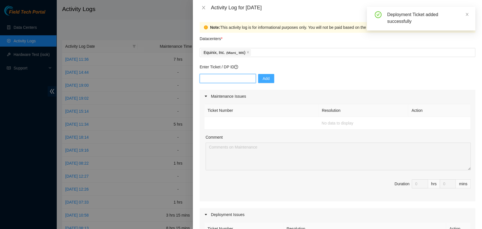
click at [214, 79] on input "text" at bounding box center [227, 78] width 56 height 9
paste input "DP77887"
type input "DP77888"
click at [262, 76] on span "Add" at bounding box center [265, 78] width 7 height 6
click at [230, 80] on input "text" at bounding box center [227, 78] width 56 height 9
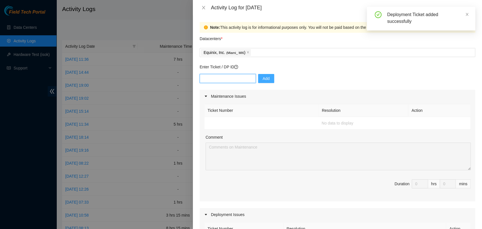
paste input "DP77887"
type input "DP77889"
click at [262, 77] on span "Add" at bounding box center [265, 78] width 7 height 6
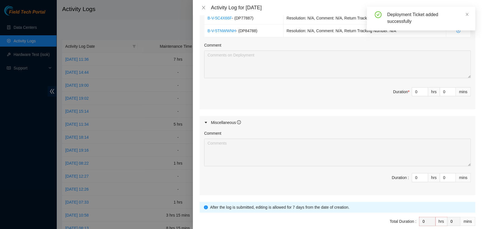
scroll to position [151, 0]
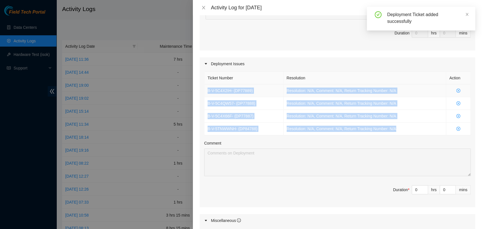
drag, startPoint x: 408, startPoint y: 130, endPoint x: 206, endPoint y: 91, distance: 206.4
click at [206, 91] on tbody "B-V-5C4X2IH - ( DP77889 ) Resolution: N/A, Comment: N/A, Return Tracking Number…" at bounding box center [337, 109] width 266 height 51
copy tbody "B-V-5C4X2IH - ( DP77889 ) Resolution: N/A, Comment: N/A, Return Tracking Number…"
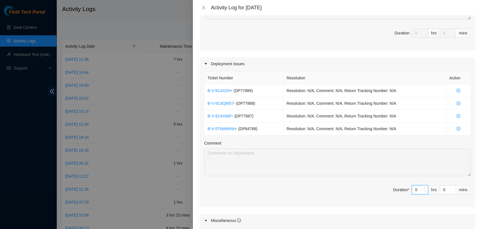
click at [415, 189] on input "0" at bounding box center [420, 189] width 16 height 8
type input "8"
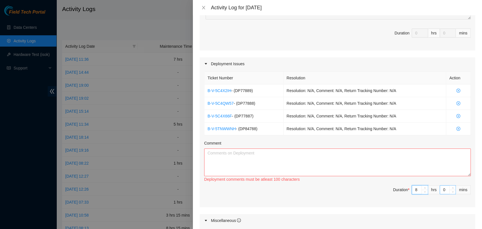
type input "8"
click at [440, 188] on input "0" at bounding box center [447, 189] width 16 height 8
type input "4"
type input "45"
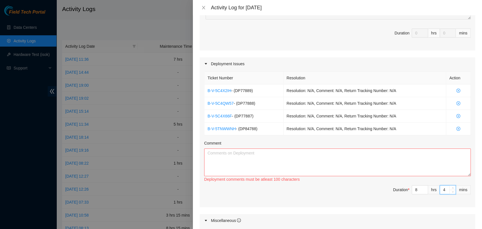
type input "45"
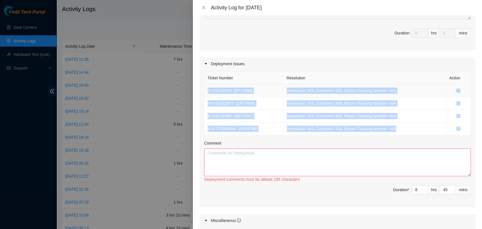
drag, startPoint x: 395, startPoint y: 128, endPoint x: 206, endPoint y: 89, distance: 193.0
click at [206, 89] on tbody "B-V-5C4X2IH - ( DP77889 ) Resolution: N/A, Comment: N/A, Return Tracking Number…" at bounding box center [337, 109] width 266 height 51
copy tbody "B-V-5C4X2IH - ( DP77889 ) Resolution: N/A, Comment: N/A, Return Tracking Number…"
click at [279, 160] on textarea "Comment" at bounding box center [337, 162] width 266 height 28
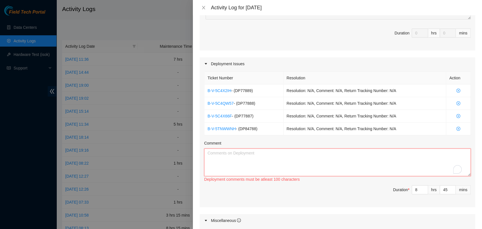
paste textarea "B-V-5C4X2IH - (DP77889) Resolution: N/A, Comment: N/A, Return Tracking Number: …"
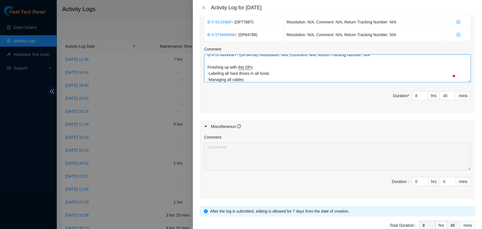
scroll to position [29, 0]
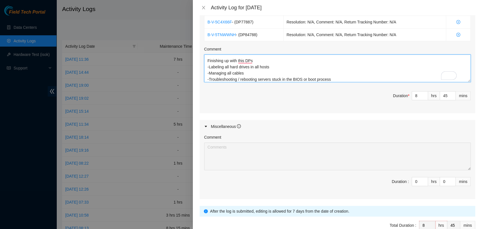
click at [338, 77] on textarea "B-V-5C4X2IH - (DP77889) Resolution: N/A, Comment: N/A, Return Tracking Number: …" at bounding box center [337, 68] width 266 height 28
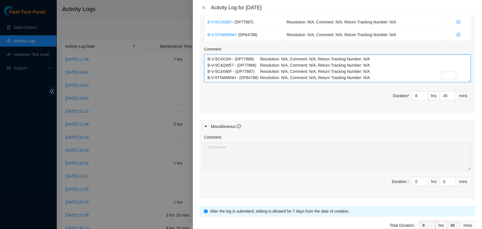
drag, startPoint x: 227, startPoint y: 64, endPoint x: 183, endPoint y: 24, distance: 59.7
click at [183, 24] on div "Activity Log for [DATE] Note: This activity log is for informational purposes o…" at bounding box center [241, 114] width 482 height 229
type textarea "B-V-5C4X2IH - (DP77889) Resolution: N/A, Comment: N/A, Return Tracking Number: …"
click at [300, 107] on div "Ticket Number Resolution Action B-V-5C4X2IH - ( DP77889 ) Resolution: N/A, Comm…" at bounding box center [336, 44] width 275 height 137
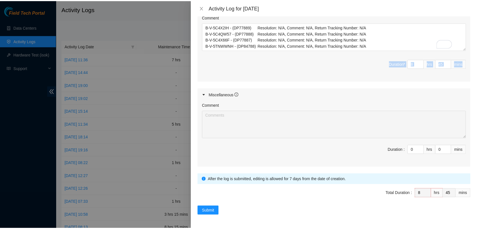
scroll to position [281, 0]
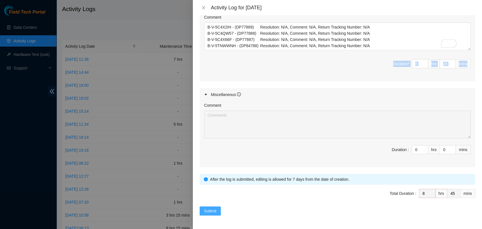
click at [211, 208] on span "Submit" at bounding box center [210, 211] width 12 height 6
